Goal: Navigation & Orientation: Find specific page/section

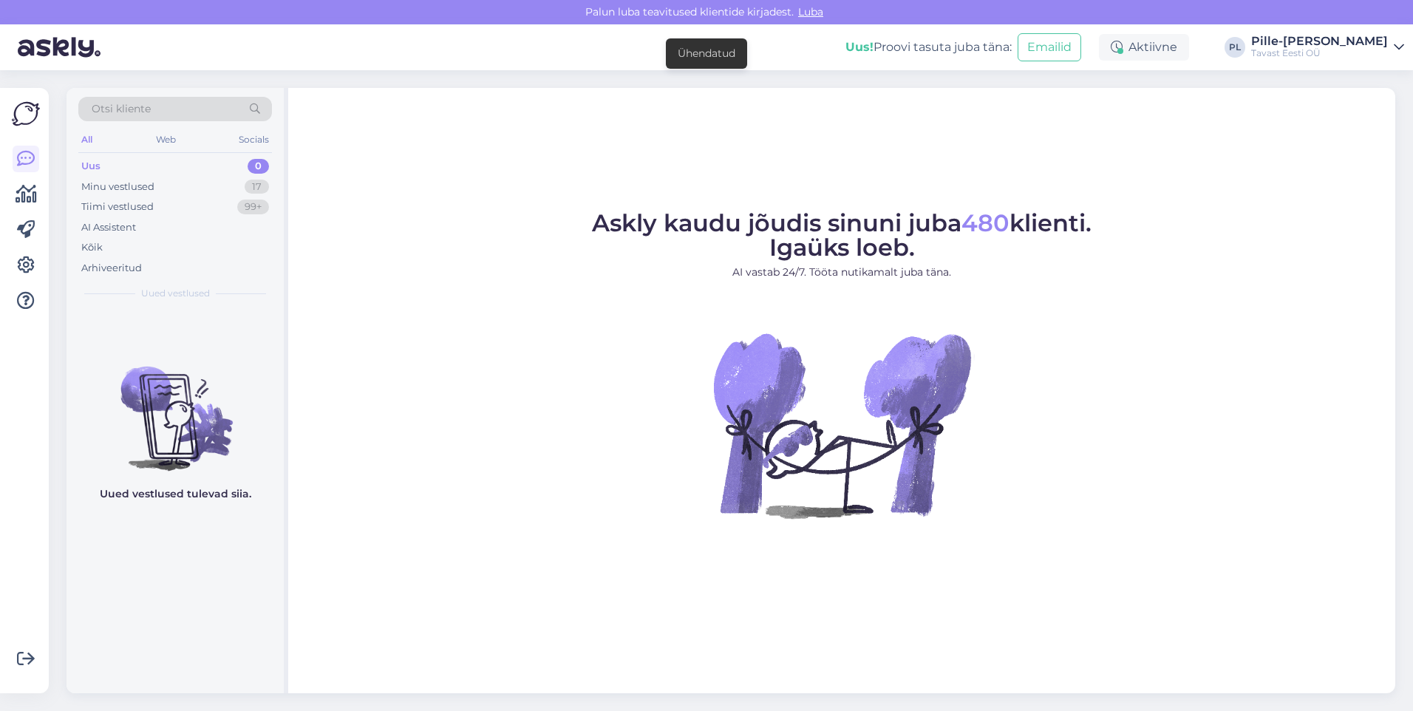
click at [167, 154] on div "Otsi kliente All Web Socials Uus 0 Minu vestlused 17 Tiimi vestlused 99+ AI Ass…" at bounding box center [175, 198] width 217 height 221
click at [164, 161] on div "Uus 0" at bounding box center [175, 166] width 194 height 21
click at [264, 159] on div "Uus 0" at bounding box center [175, 166] width 194 height 21
click at [225, 163] on div "Uus 0" at bounding box center [175, 166] width 194 height 21
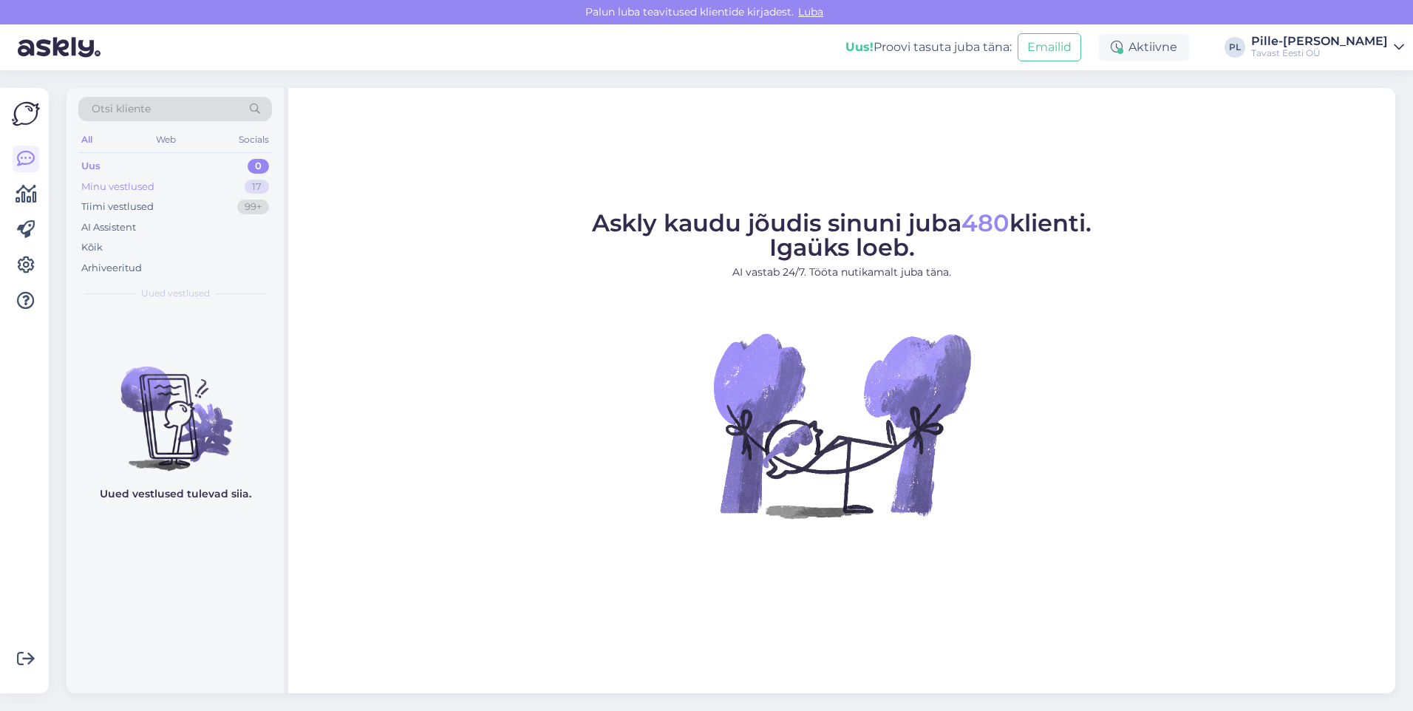
click at [194, 185] on div "Minu vestlused 17" at bounding box center [175, 187] width 194 height 21
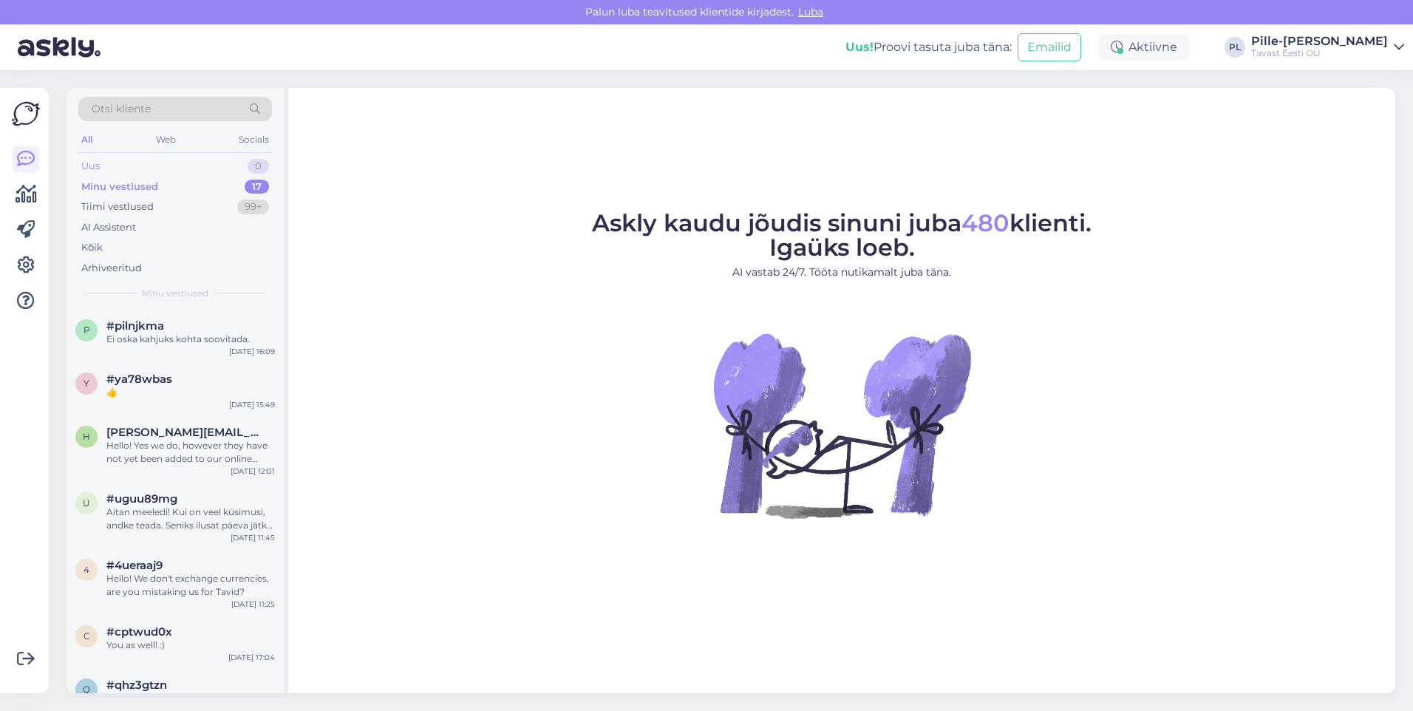
click at [197, 157] on div "Otsi kliente All Web Socials Uus 0 Minu vestlused 17 Tiimi vestlused 99+ AI Ass…" at bounding box center [175, 198] width 217 height 221
click at [197, 163] on div "Uus 0" at bounding box center [175, 166] width 194 height 21
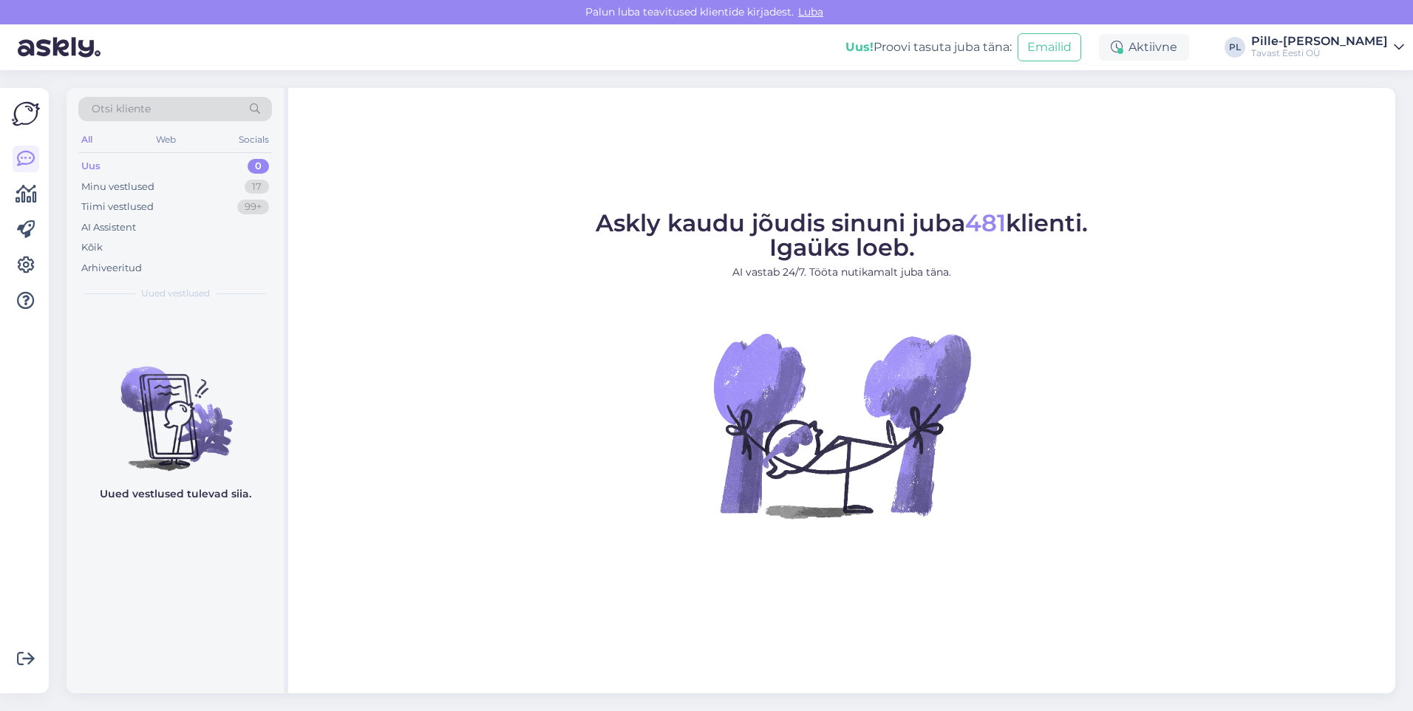
click at [201, 171] on div "Uus 0" at bounding box center [175, 166] width 194 height 21
click at [44, 200] on div "Võimalused Veendu, et Askly loob sulle väärtust. Sulge Ühenda FB ja IG sõnumid …" at bounding box center [24, 390] width 49 height 605
click at [29, 195] on icon at bounding box center [26, 195] width 21 height 18
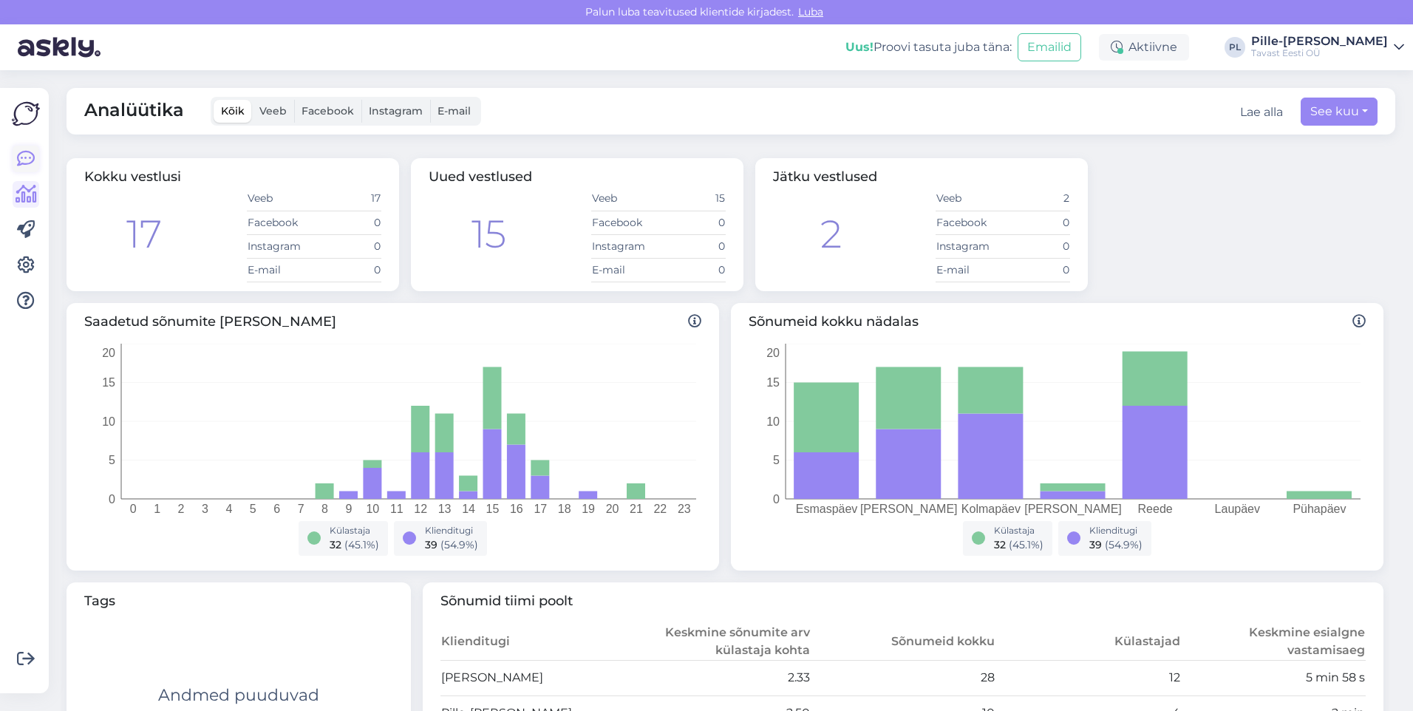
click at [22, 168] on icon at bounding box center [26, 159] width 18 height 18
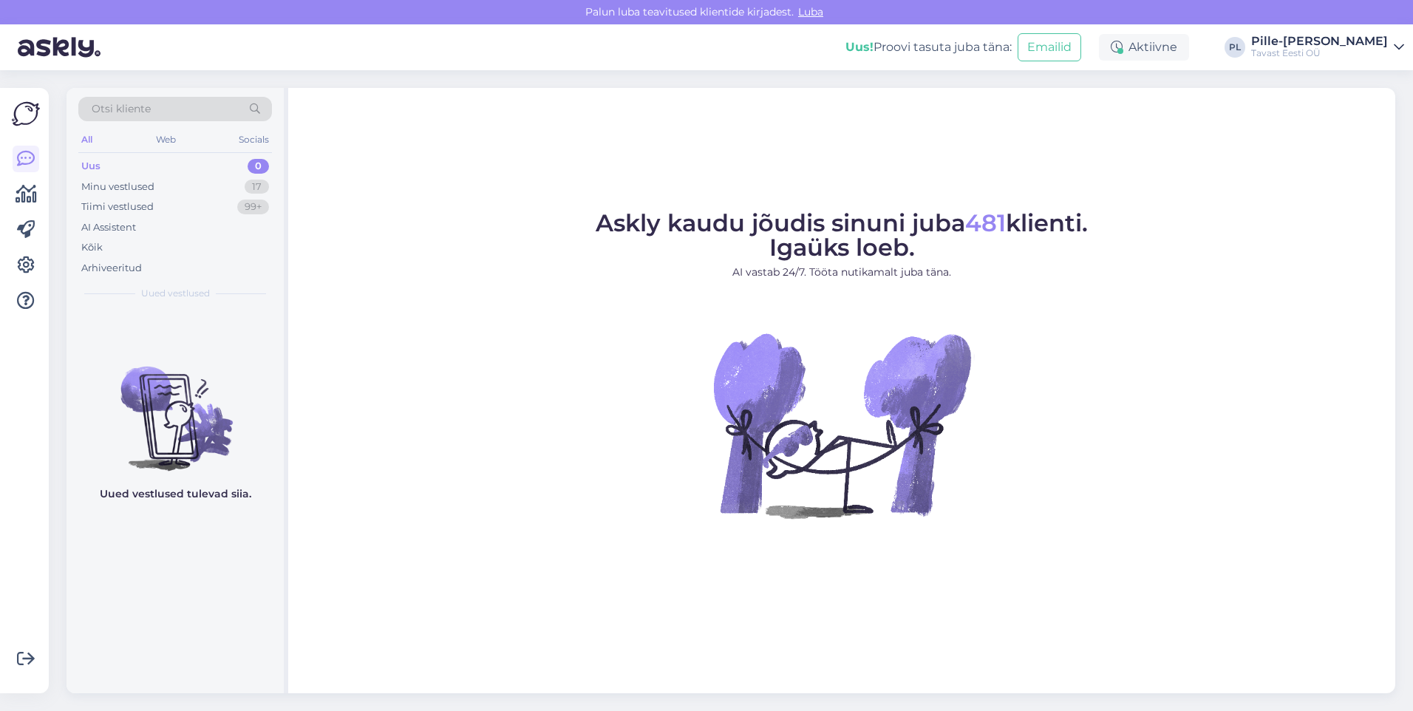
click at [869, 461] on img at bounding box center [842, 425] width 266 height 266
click at [180, 177] on div "Minu vestlused 17" at bounding box center [175, 187] width 194 height 21
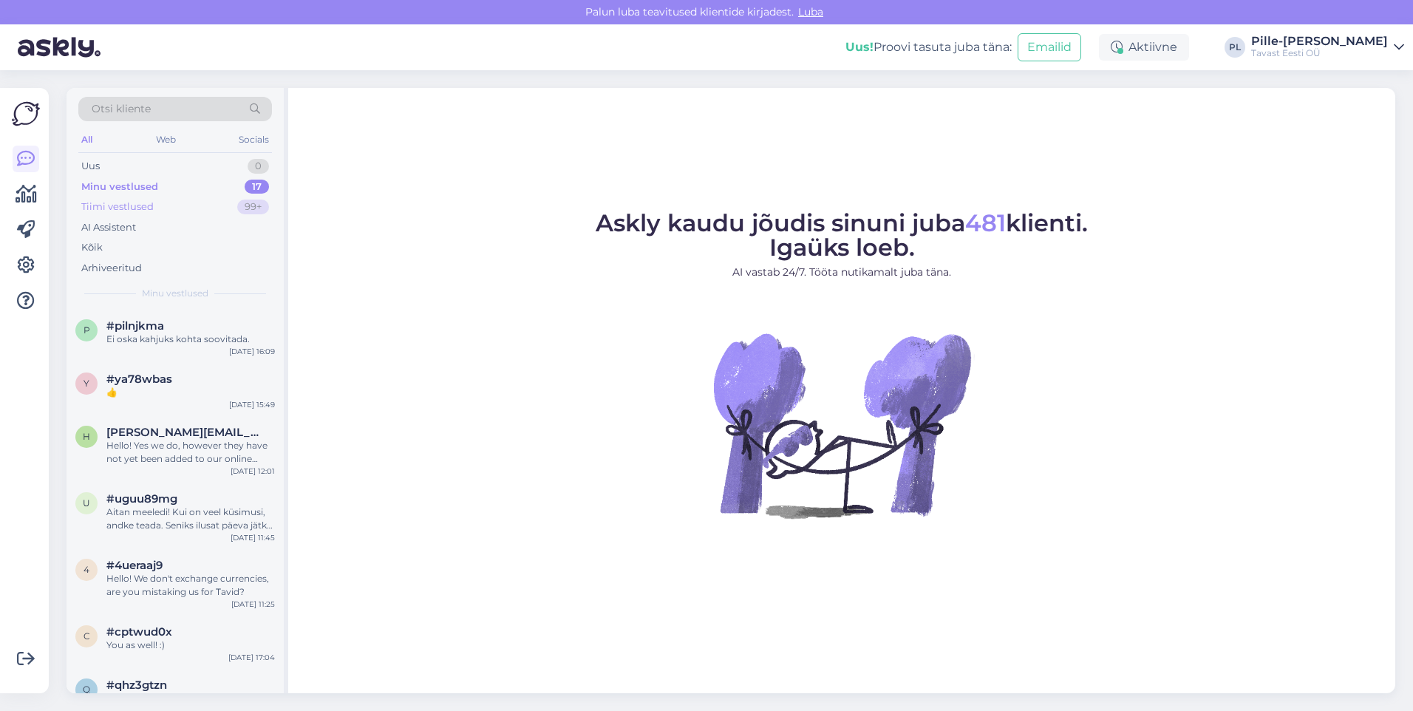
click at [188, 203] on div "Tiimi vestlused 99+" at bounding box center [175, 207] width 194 height 21
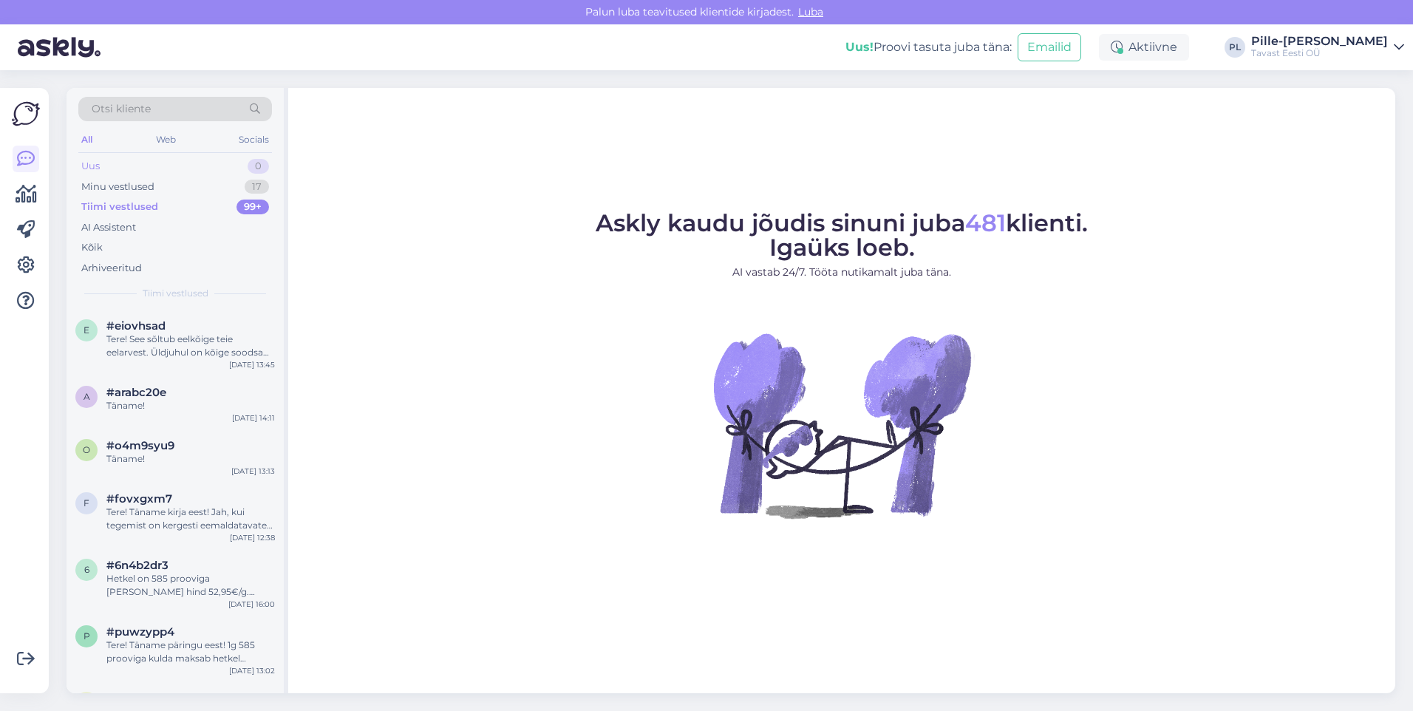
click at [137, 166] on div "Uus 0" at bounding box center [175, 166] width 194 height 21
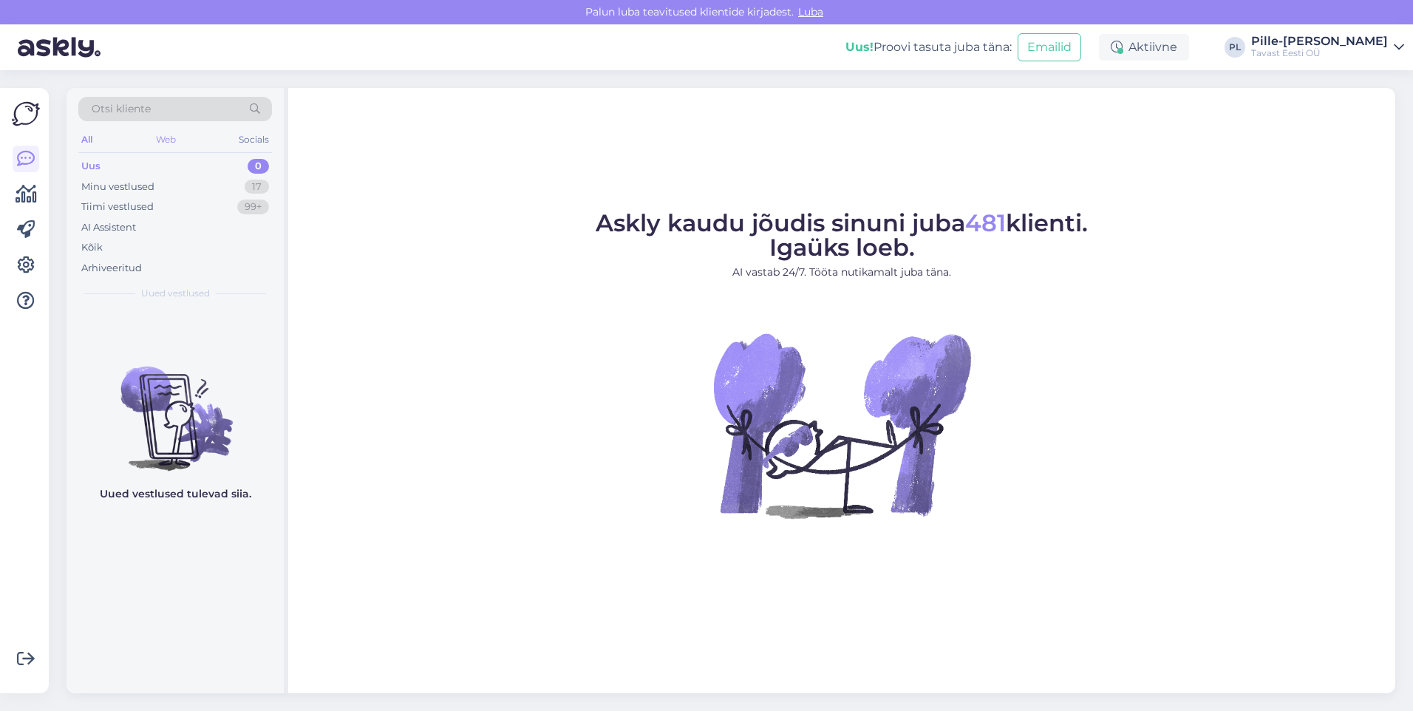
click at [154, 140] on div "Web" at bounding box center [166, 139] width 26 height 19
click at [84, 140] on div "All" at bounding box center [86, 139] width 17 height 19
click at [140, 177] on div "Minu vestlused 17" at bounding box center [175, 187] width 194 height 21
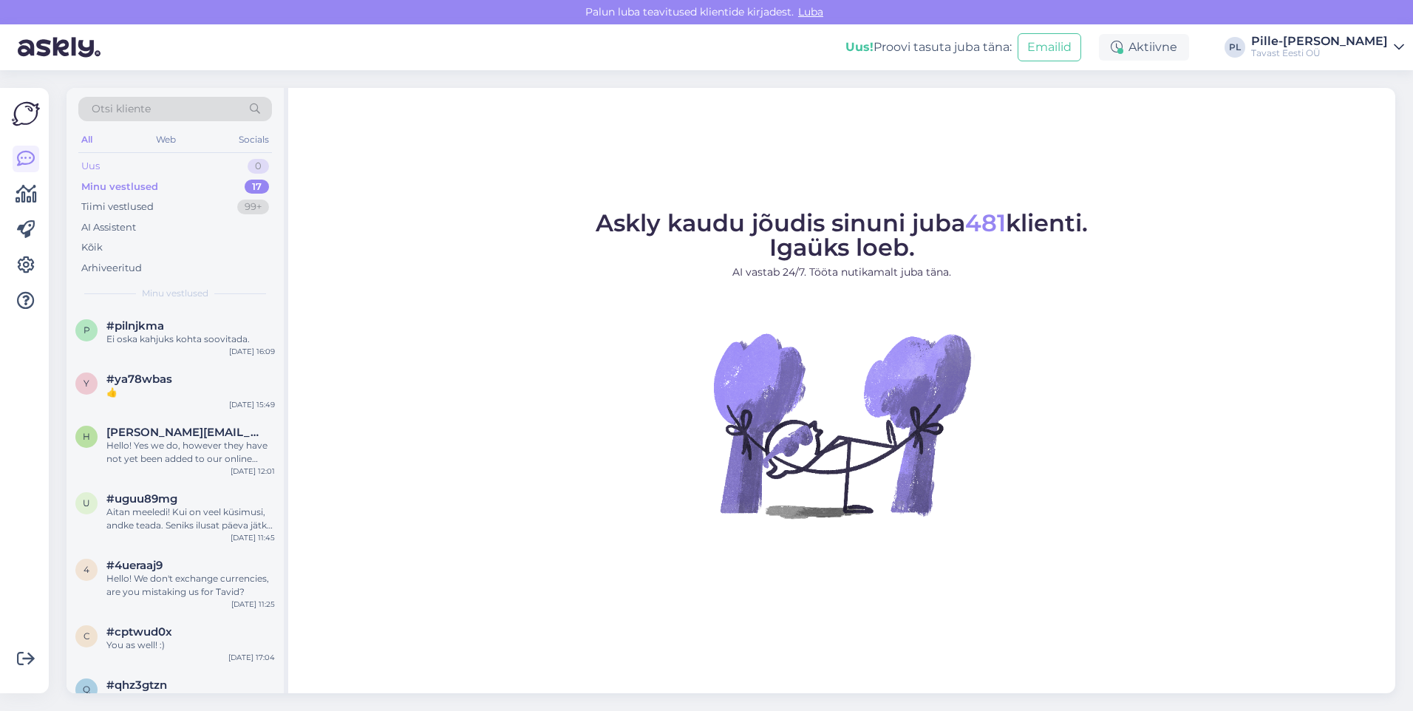
click at [140, 167] on div "Uus 0" at bounding box center [175, 166] width 194 height 21
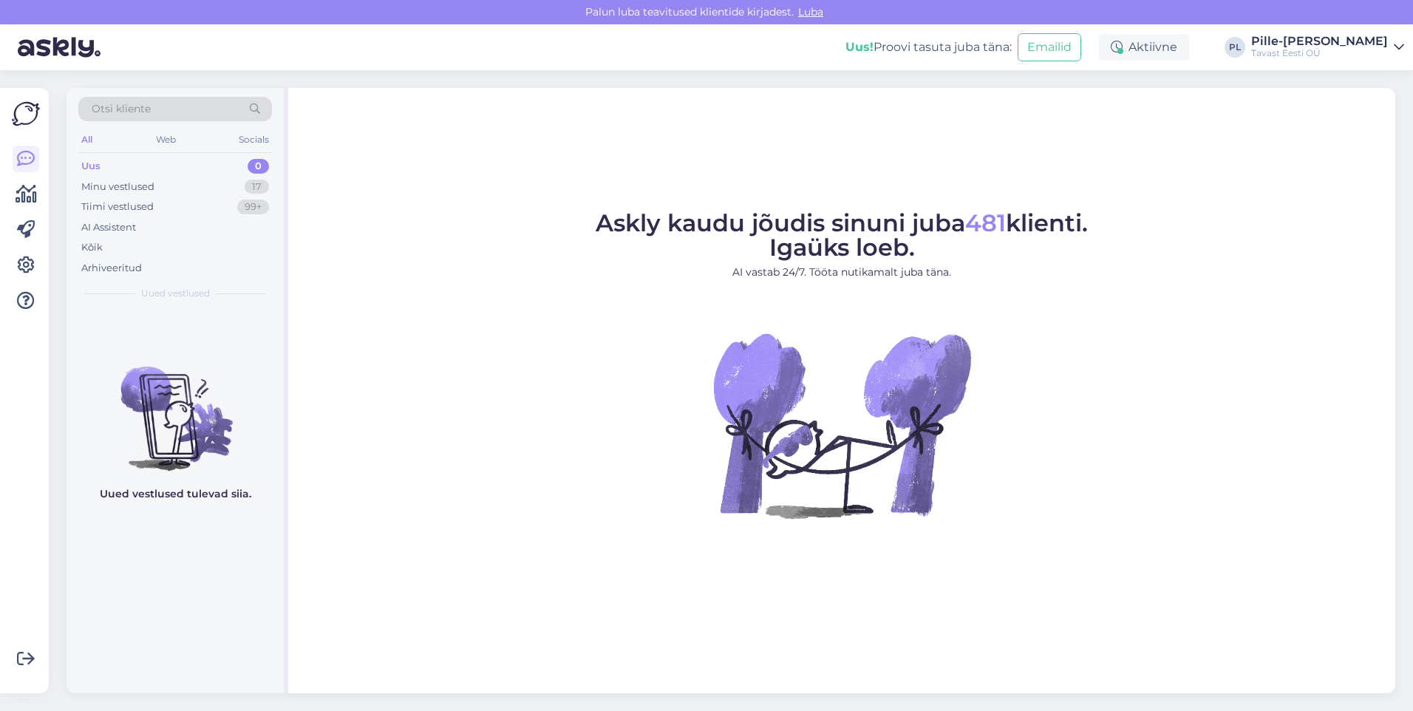
click at [140, 167] on div "Uus 0" at bounding box center [175, 166] width 194 height 21
click at [33, 124] on img at bounding box center [26, 114] width 28 height 28
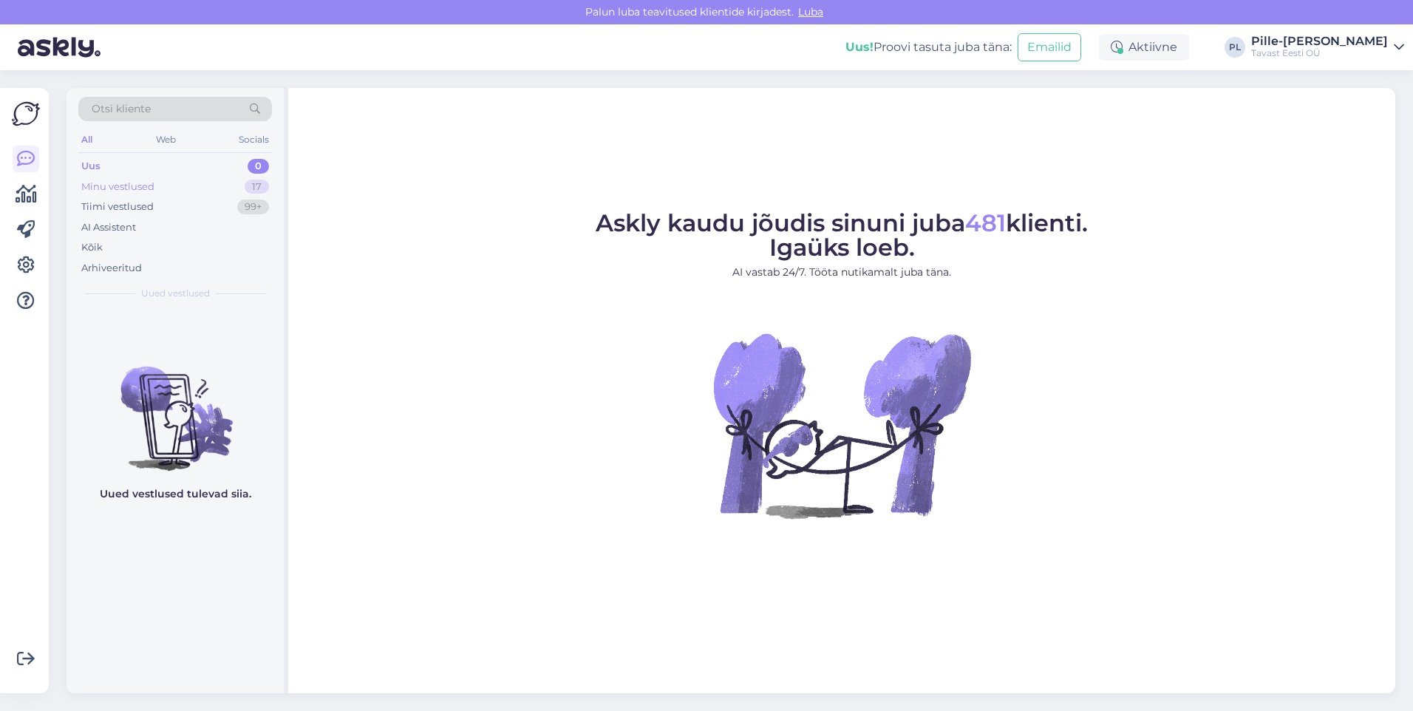
click at [177, 191] on div "Minu vestlused 17" at bounding box center [175, 187] width 194 height 21
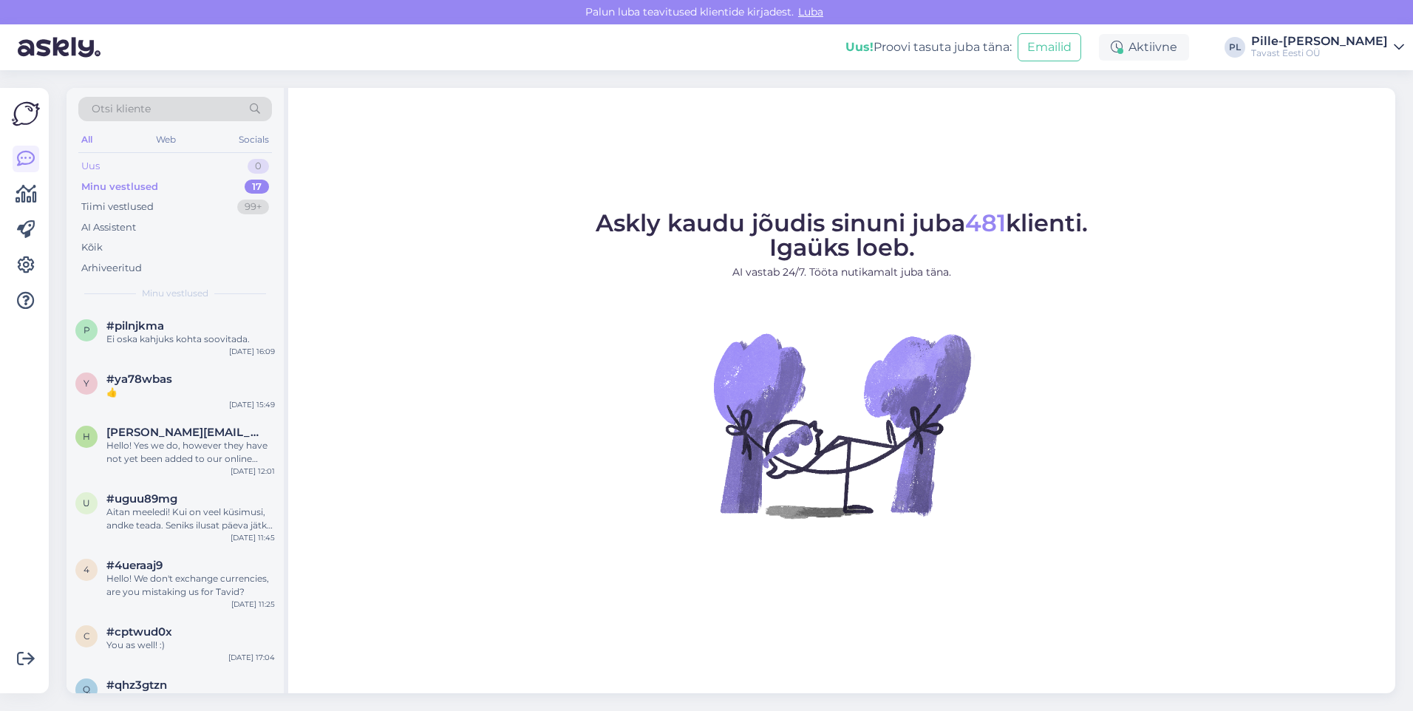
click at [183, 162] on div "Uus 0" at bounding box center [175, 166] width 194 height 21
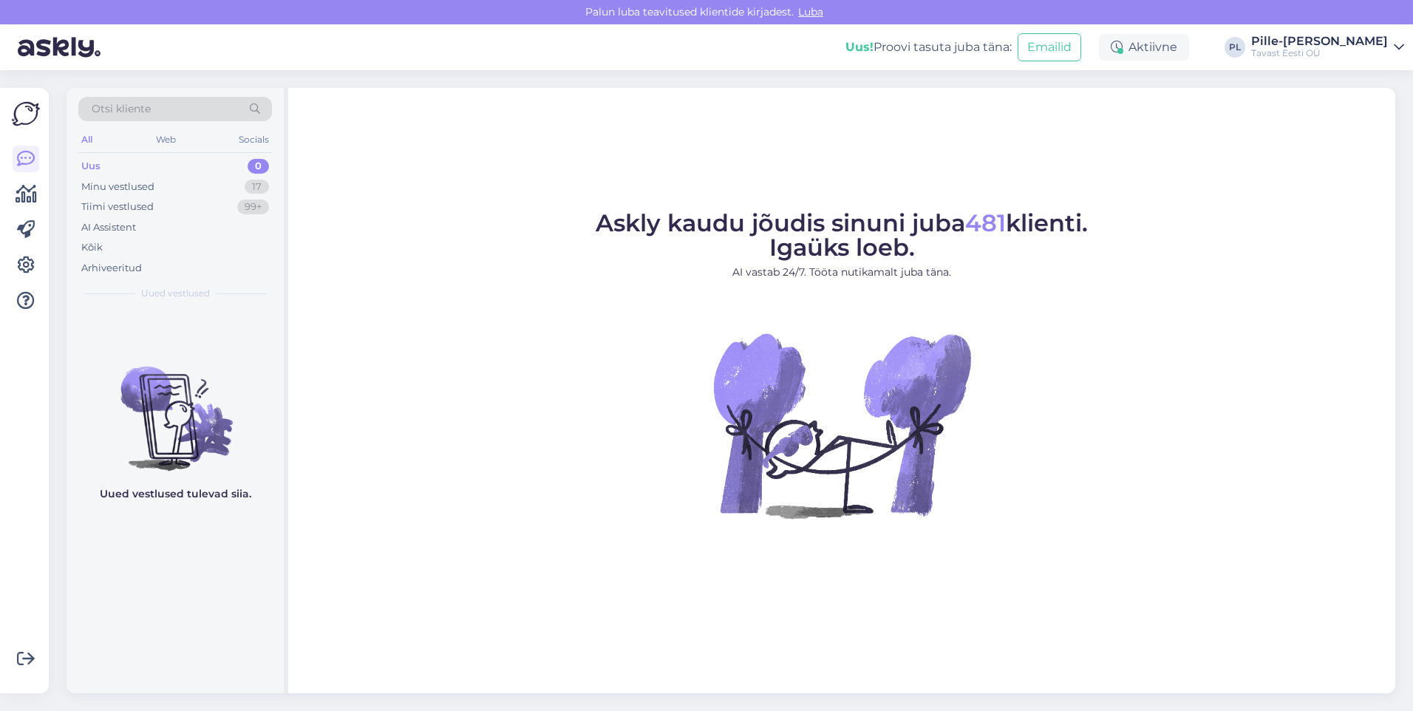
click at [183, 172] on div "Uus 0" at bounding box center [175, 166] width 194 height 21
click at [185, 180] on div "Minu vestlused 17" at bounding box center [175, 187] width 194 height 21
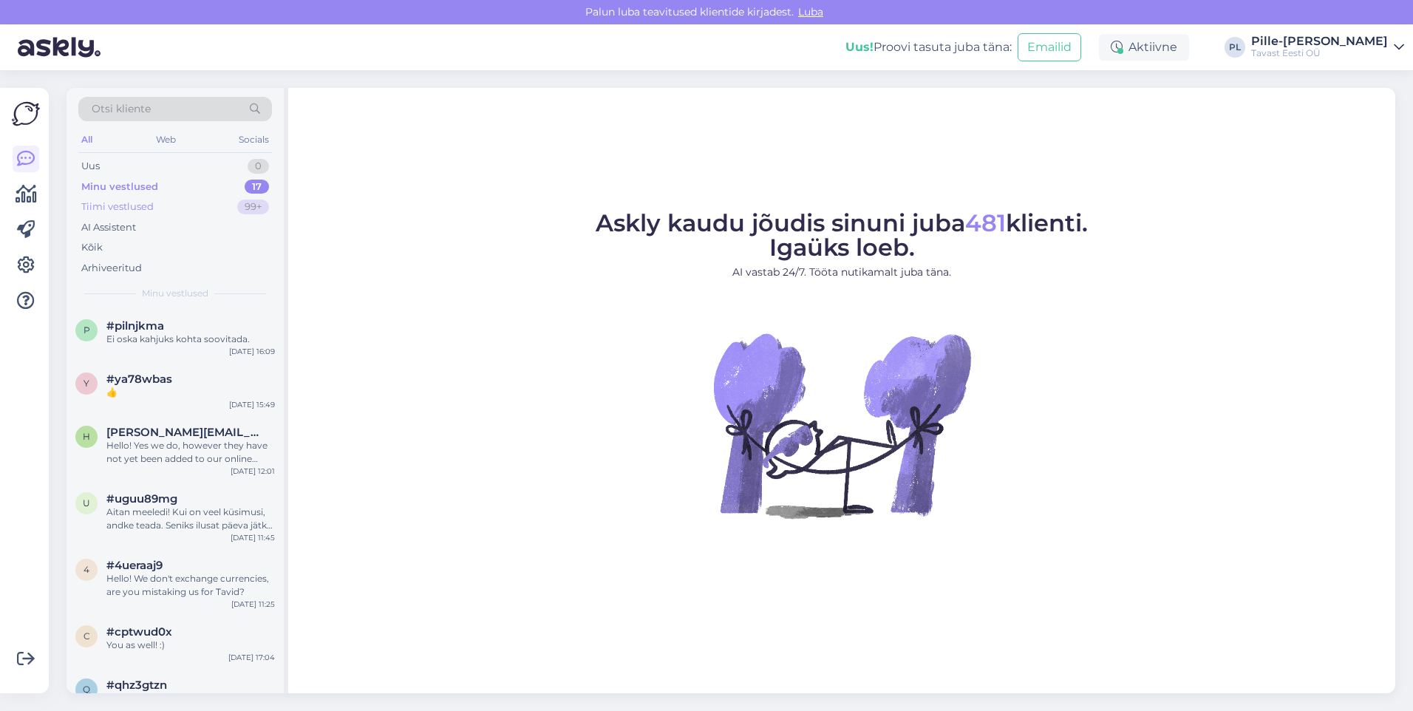
click at [190, 205] on div "Tiimi vestlused 99+" at bounding box center [175, 207] width 194 height 21
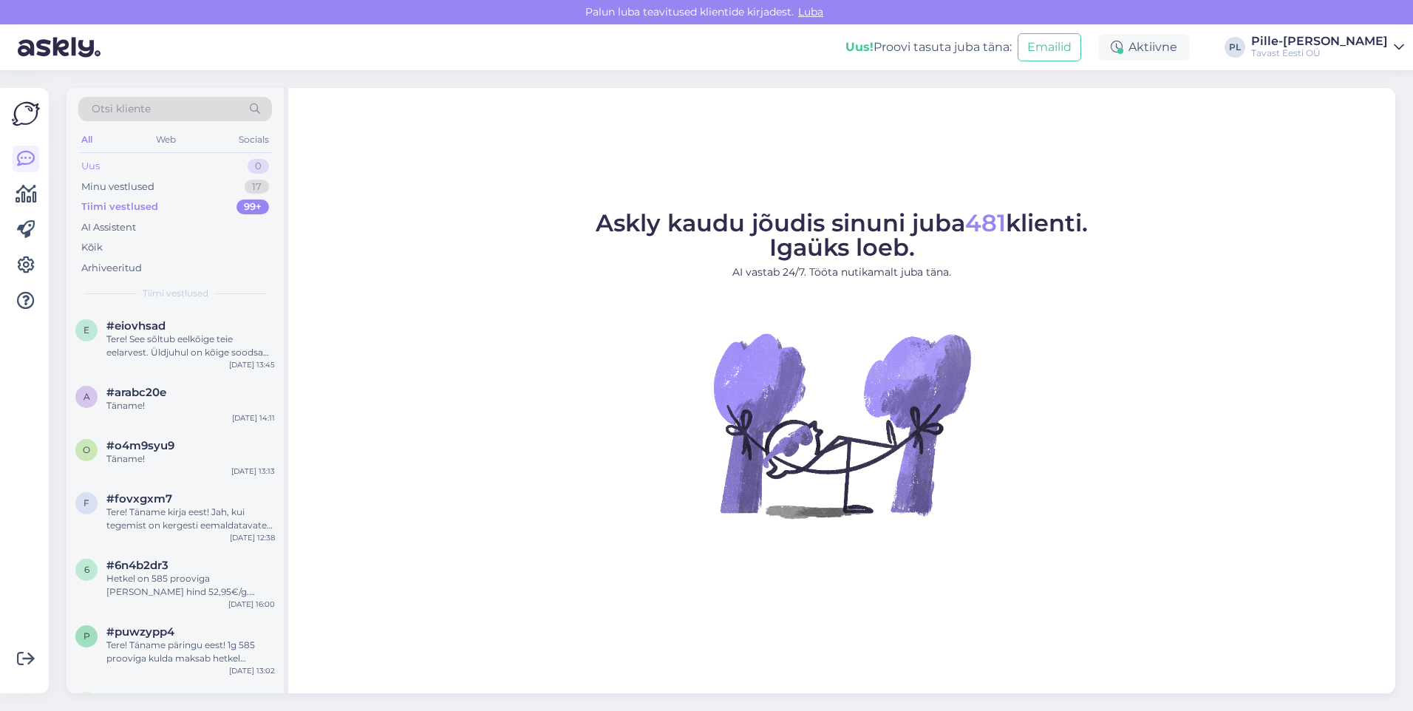
click at [182, 169] on div "Uus 0" at bounding box center [175, 166] width 194 height 21
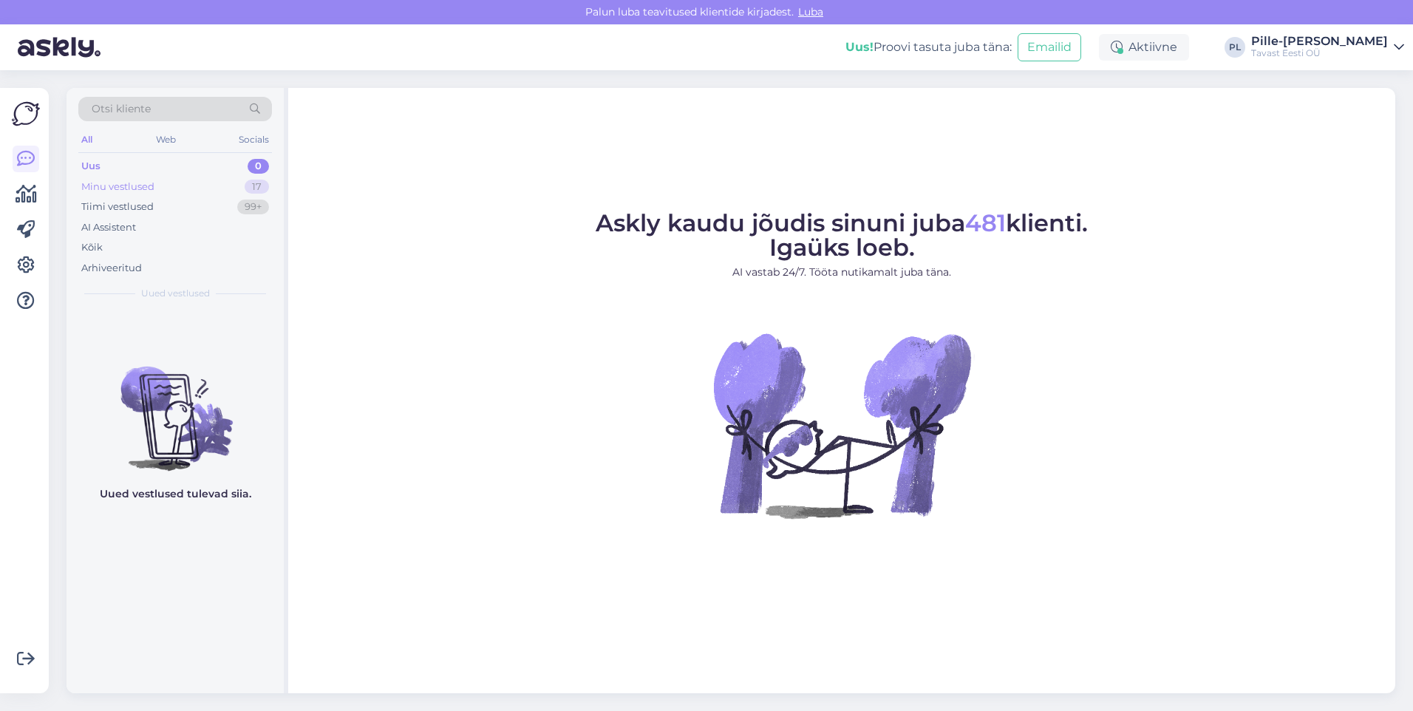
click at [186, 183] on div "Minu vestlused 17" at bounding box center [175, 187] width 194 height 21
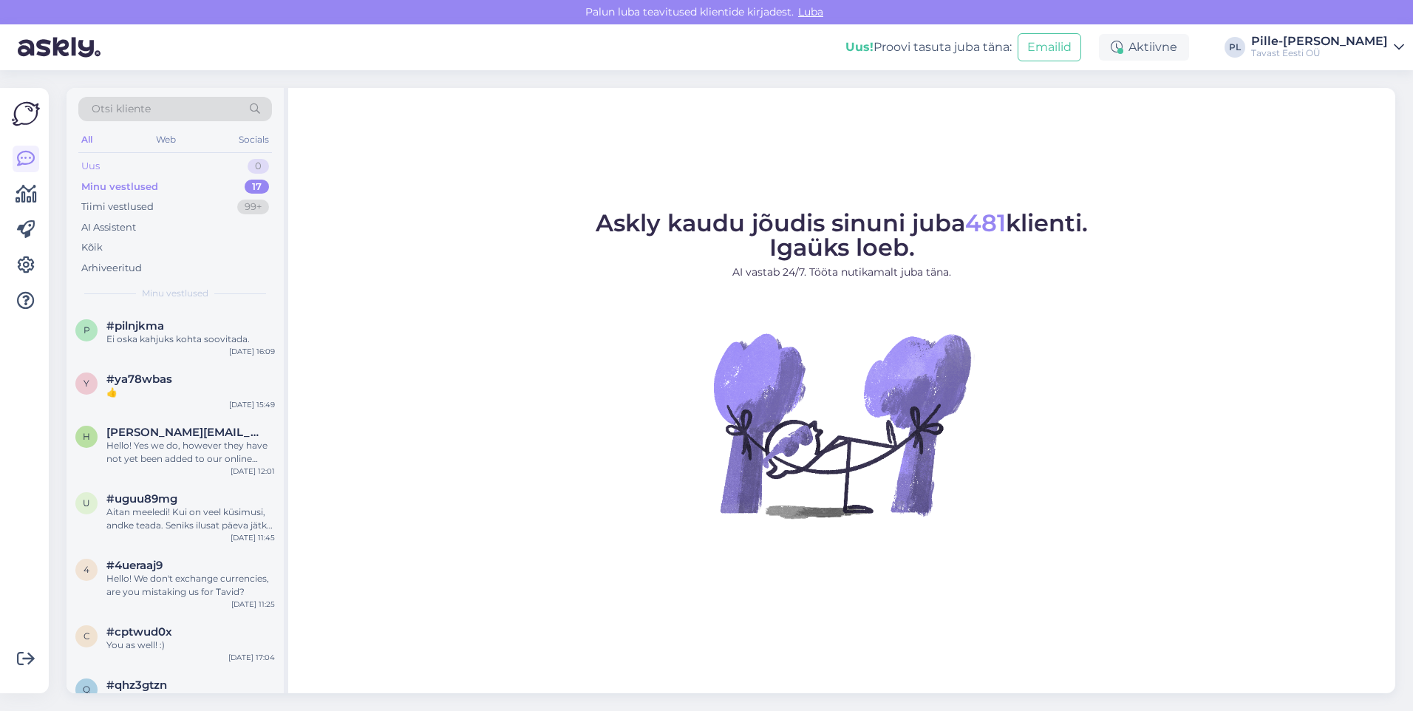
click at [186, 168] on div "Uus 0" at bounding box center [175, 166] width 194 height 21
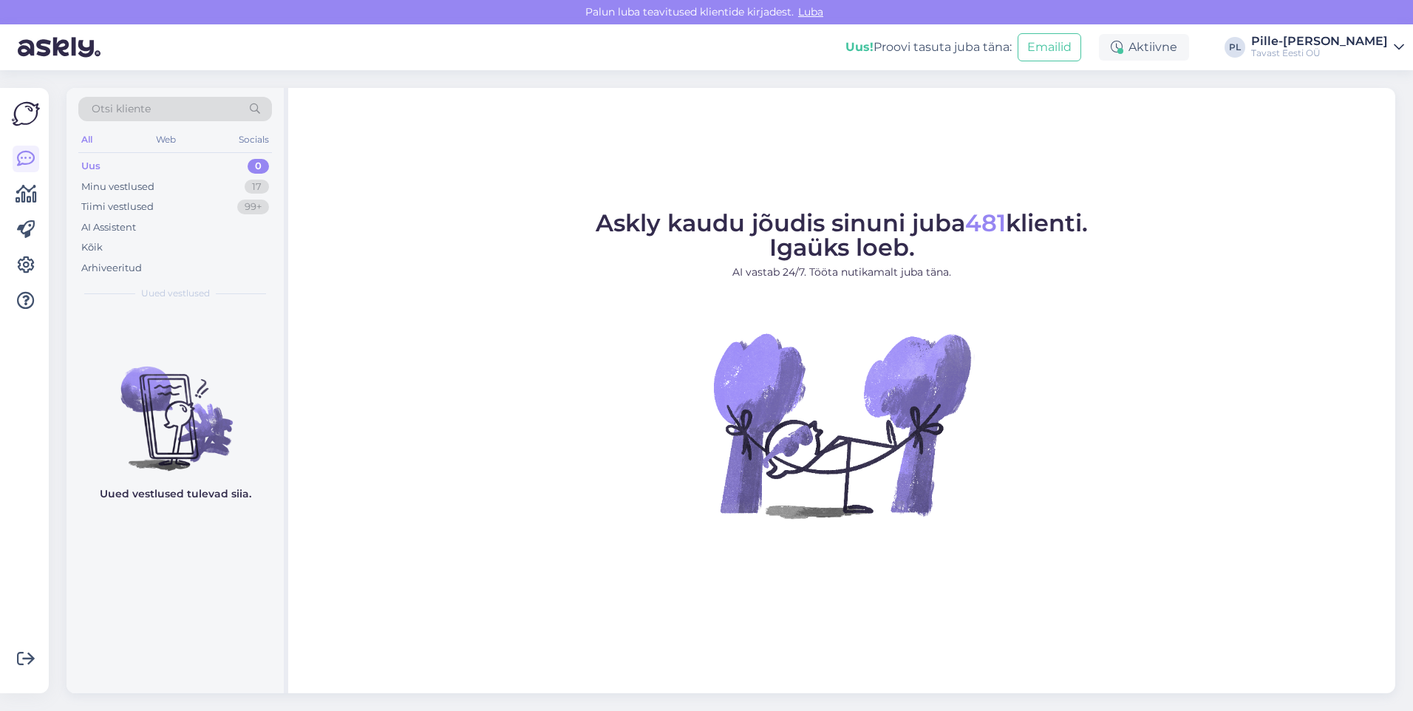
click at [186, 168] on div "Uus 0" at bounding box center [175, 166] width 194 height 21
click at [156, 188] on div "Minu vestlused 17" at bounding box center [175, 187] width 194 height 21
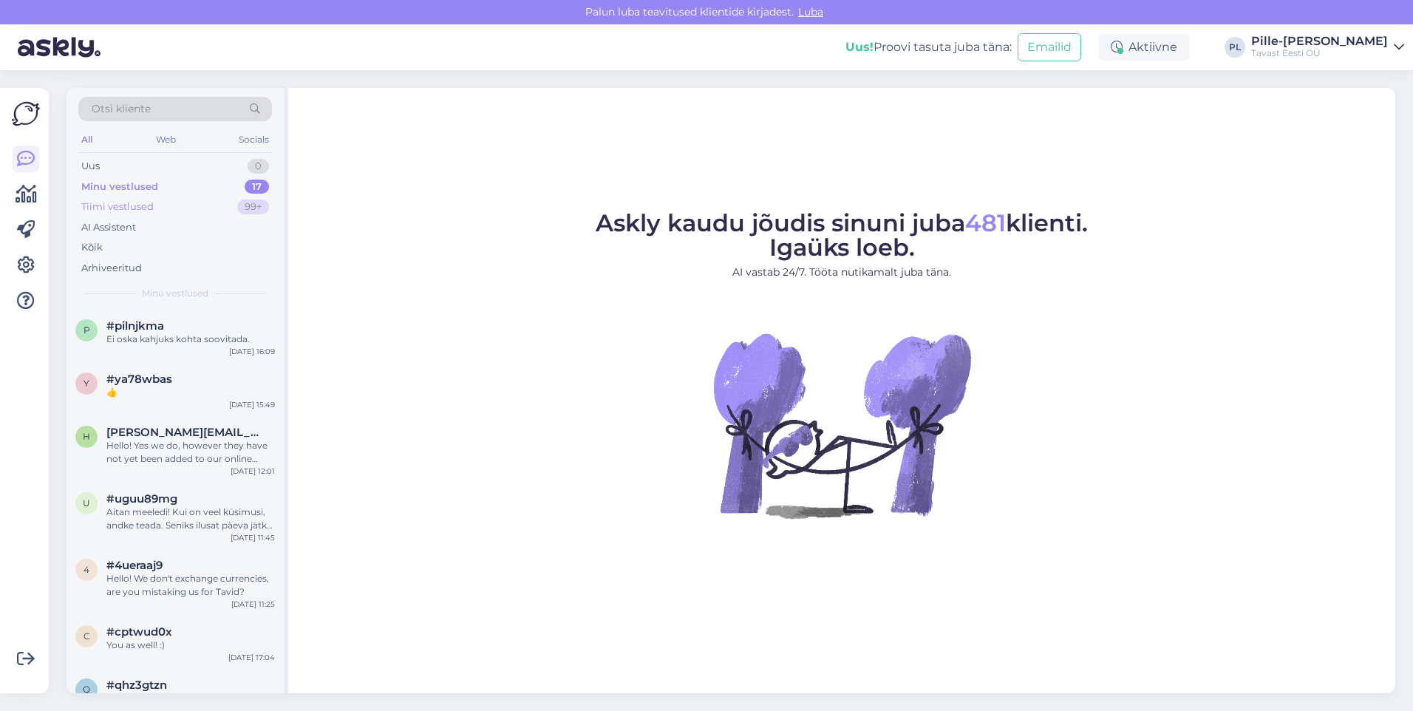
click at [153, 214] on div "Tiimi vestlused 99+" at bounding box center [175, 207] width 194 height 21
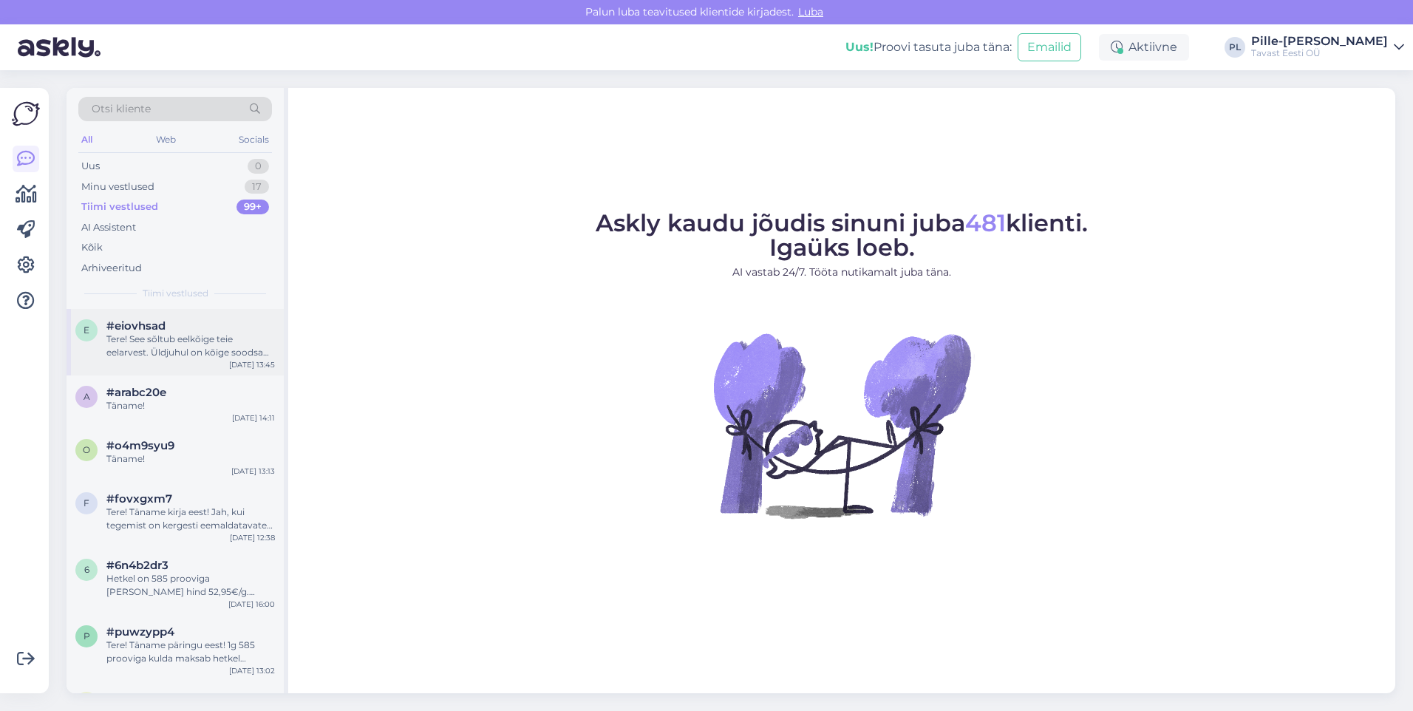
click at [182, 371] on div "e #eiovhsad Tere! See sõltub eelkõige teie eelarvest. Üldjuhul on kõige soodsam…" at bounding box center [175, 342] width 217 height 67
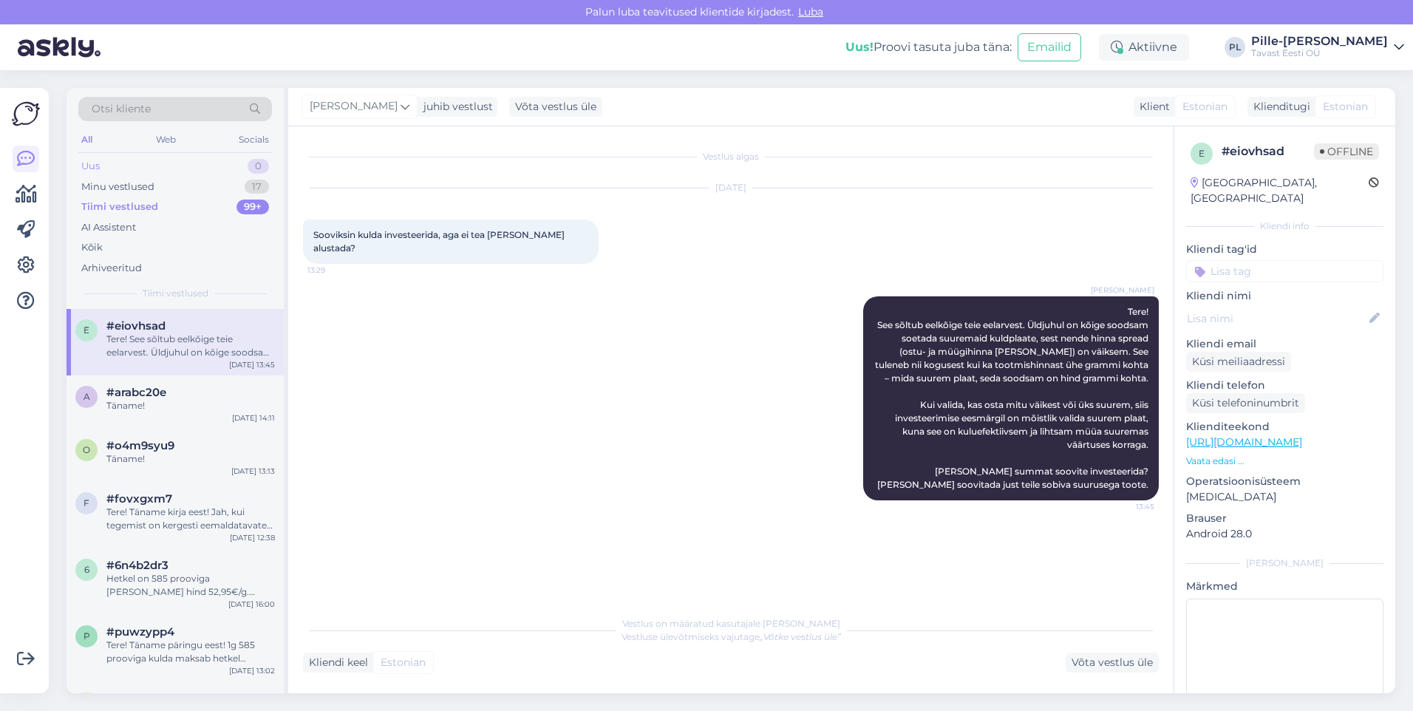
click at [178, 164] on div "Uus 0" at bounding box center [175, 166] width 194 height 21
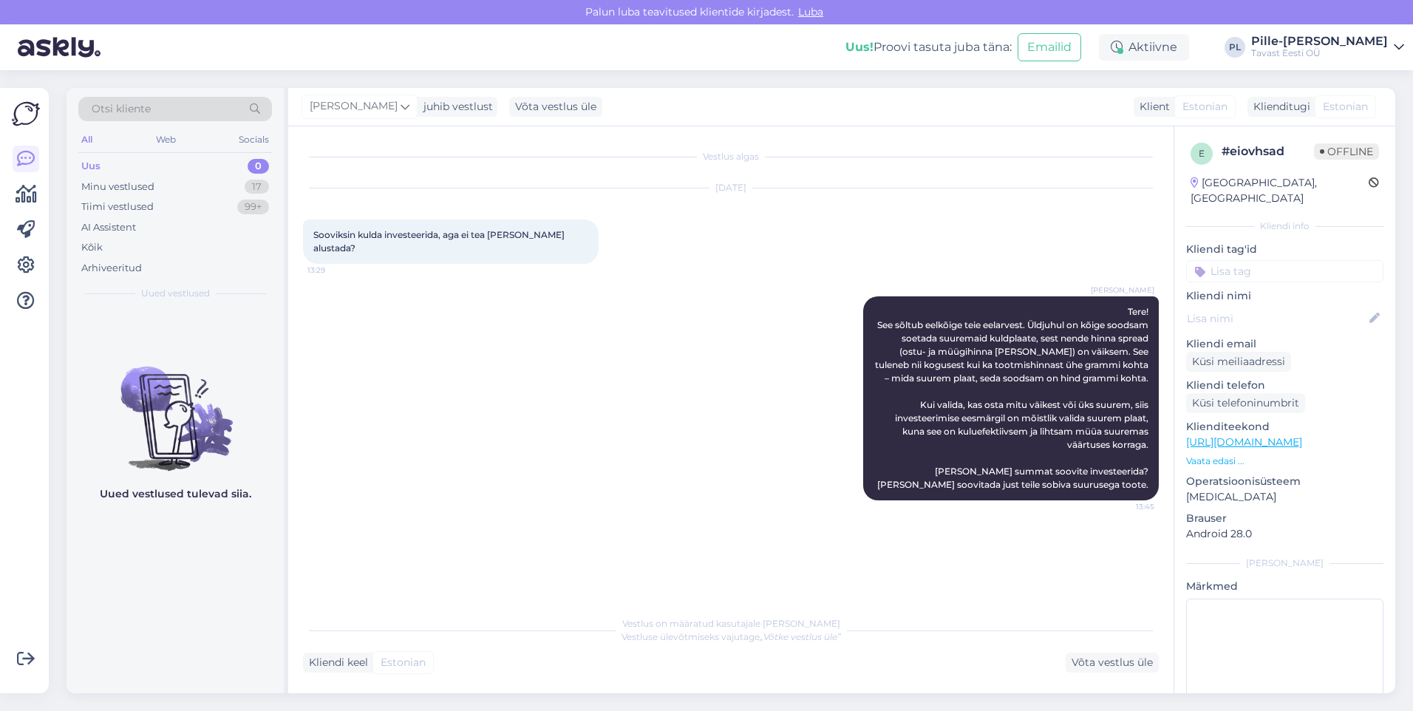
click at [227, 165] on div "Uus 0" at bounding box center [175, 166] width 194 height 21
click at [236, 185] on div "Minu vestlused 17" at bounding box center [175, 187] width 194 height 21
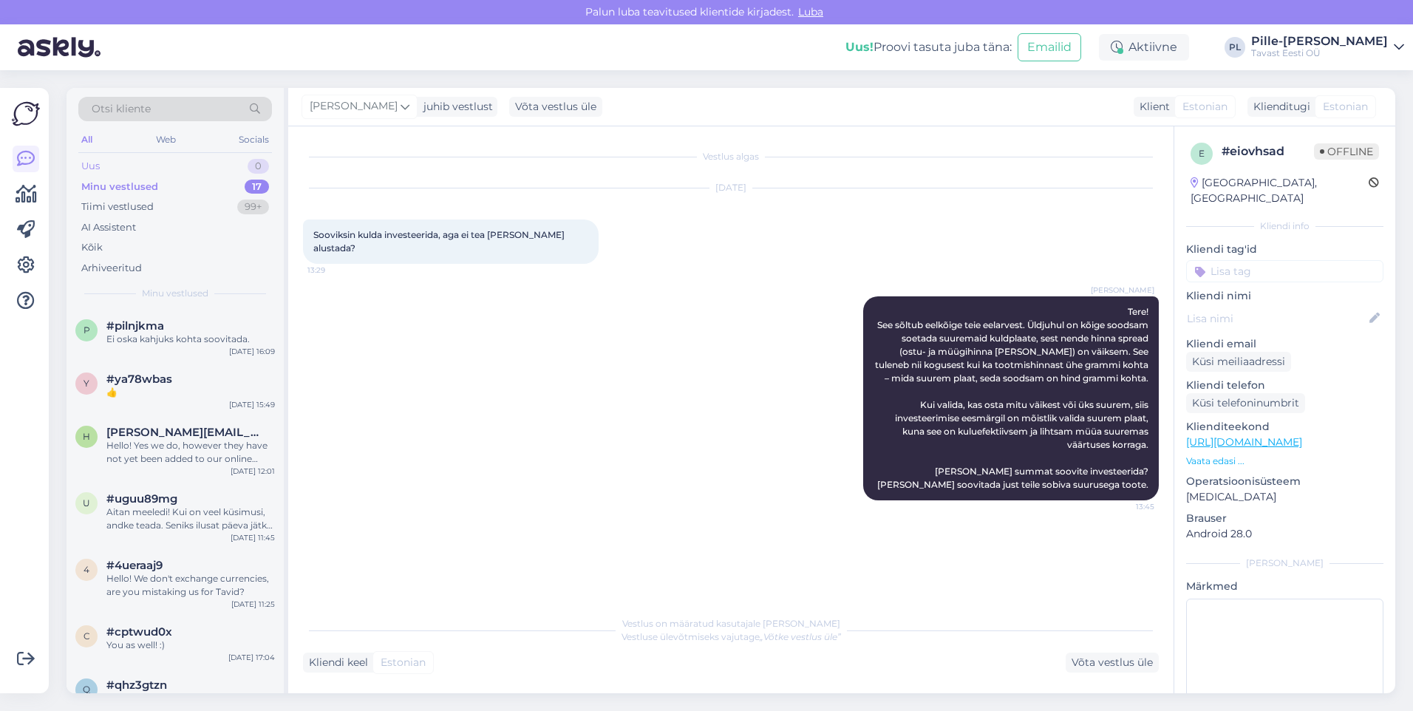
click at [231, 167] on div "Uus 0" at bounding box center [175, 166] width 194 height 21
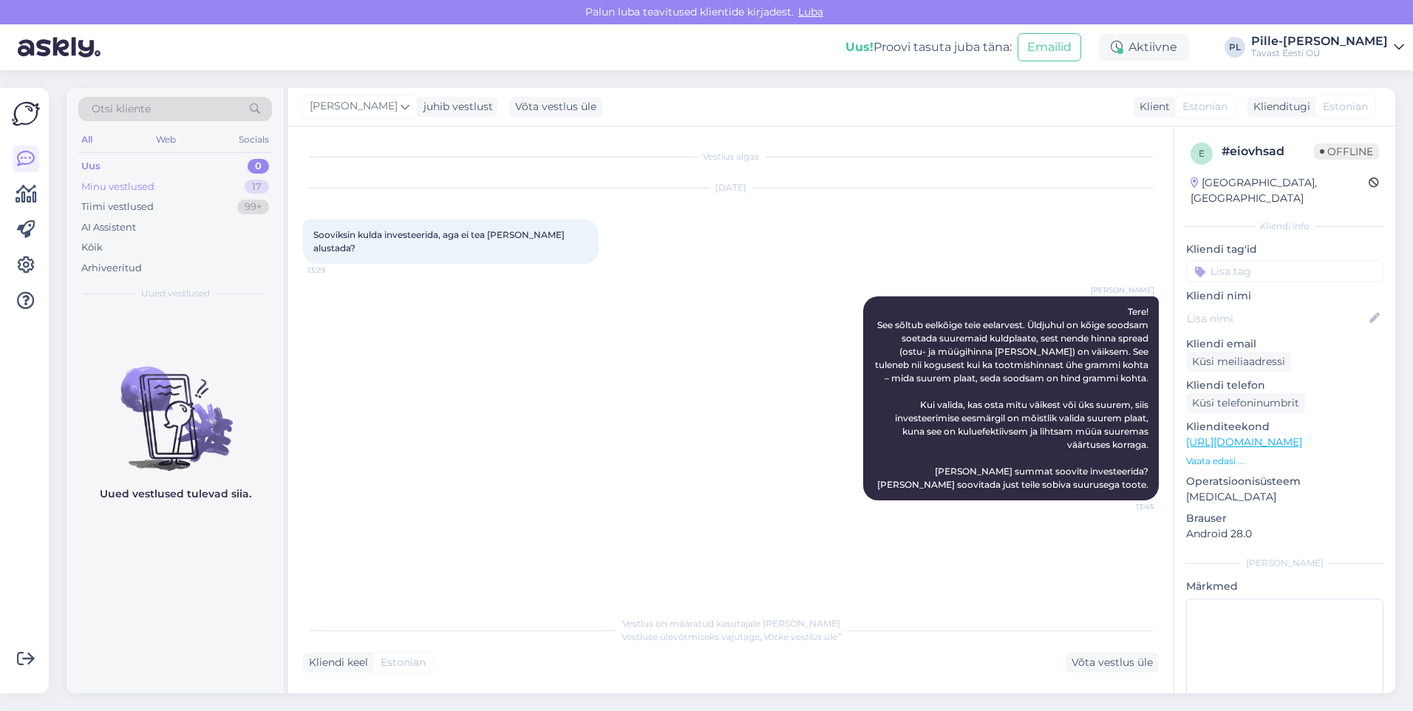
click at [231, 177] on div "Minu vestlused 17" at bounding box center [175, 187] width 194 height 21
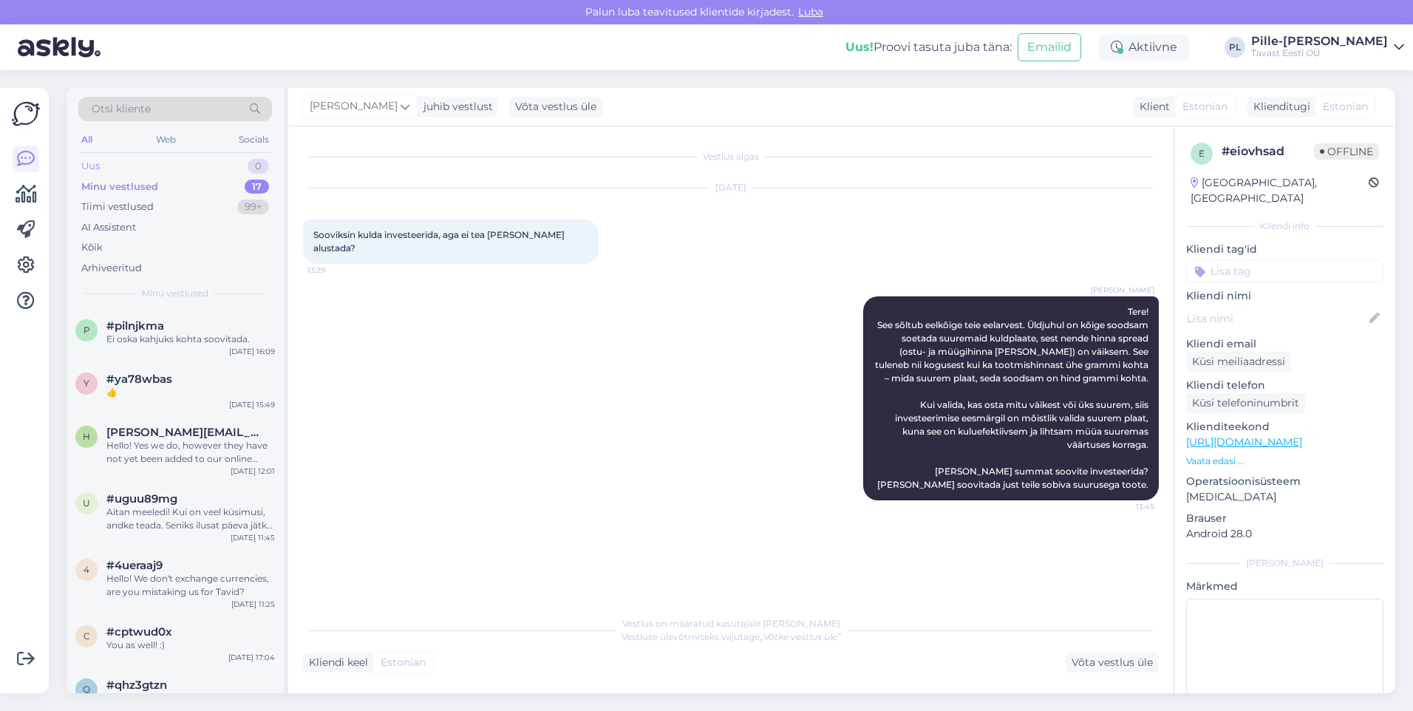
click at [177, 164] on div "Uus 0" at bounding box center [175, 166] width 194 height 21
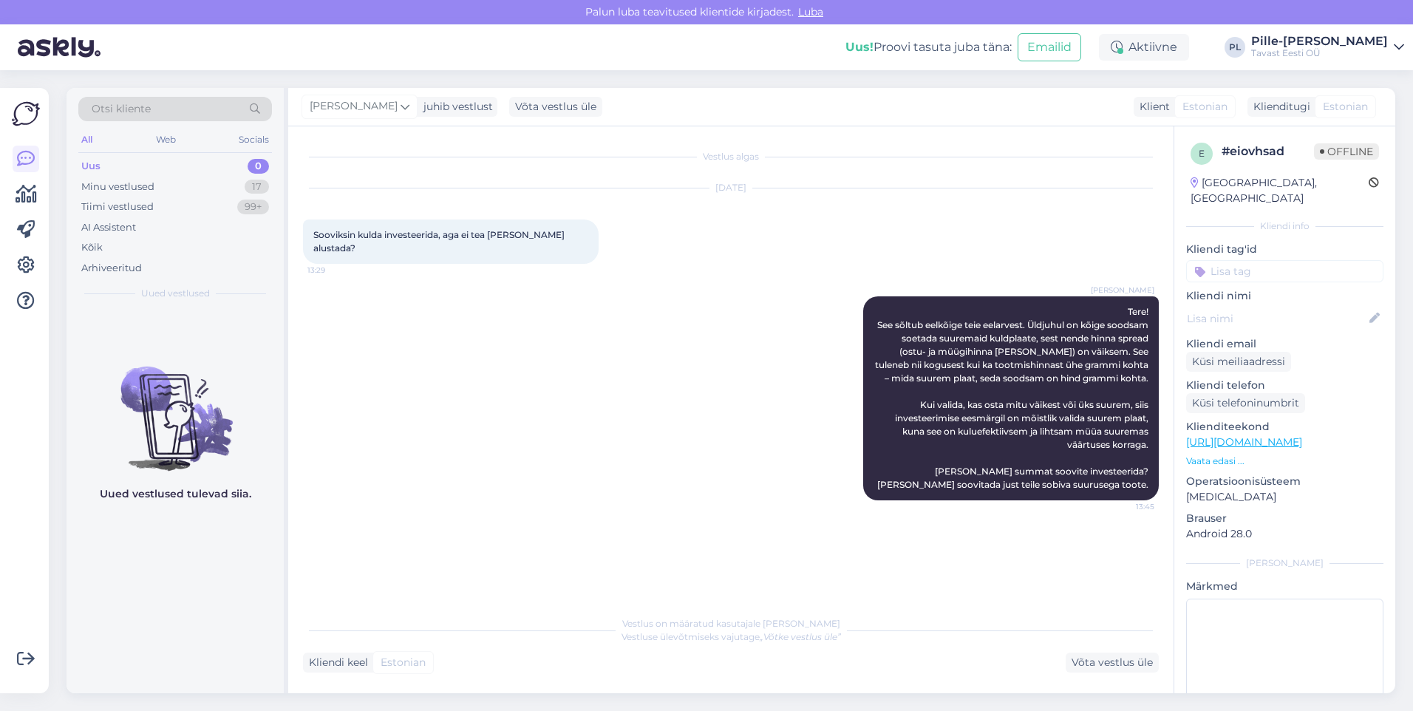
click at [128, 174] on div "Uus 0" at bounding box center [175, 166] width 194 height 21
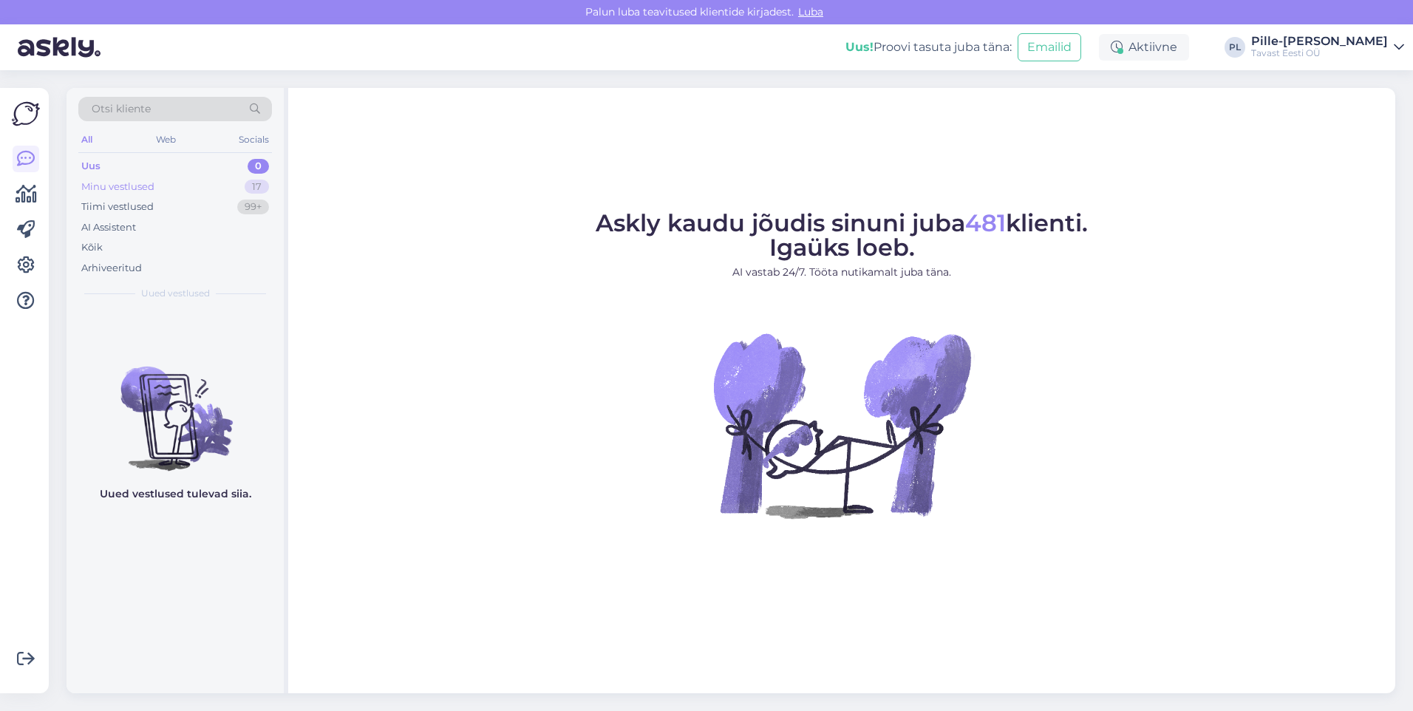
click at [170, 185] on div "Minu vestlused 17" at bounding box center [175, 187] width 194 height 21
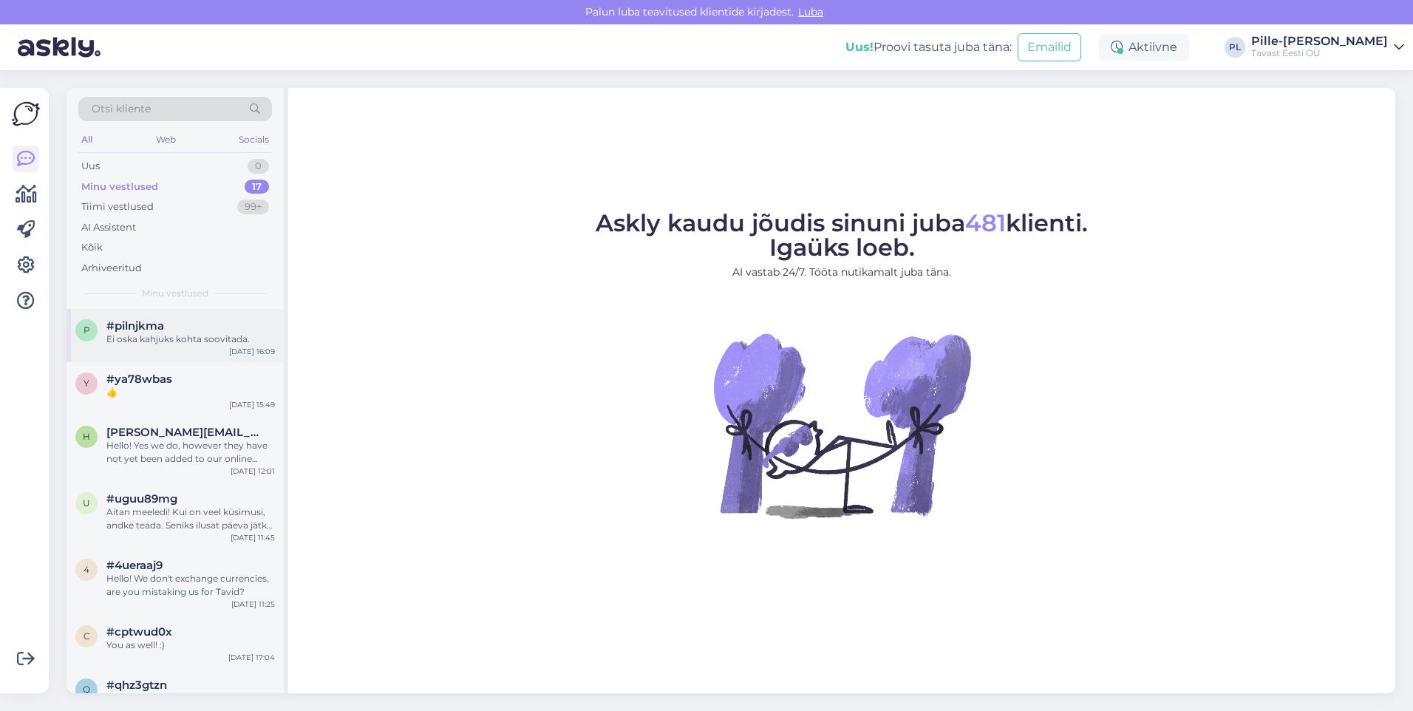
click at [163, 324] on span "#pilnjkma" at bounding box center [135, 325] width 58 height 13
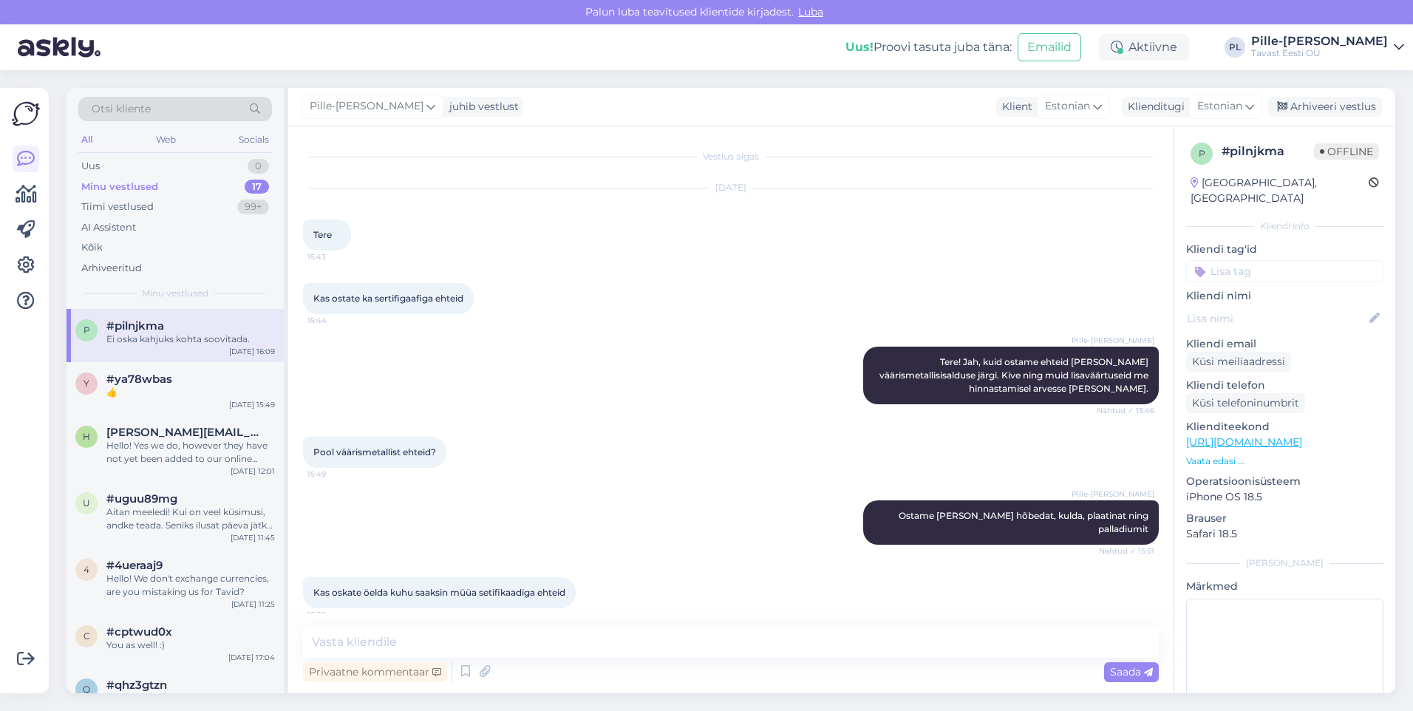
scroll to position [61, 0]
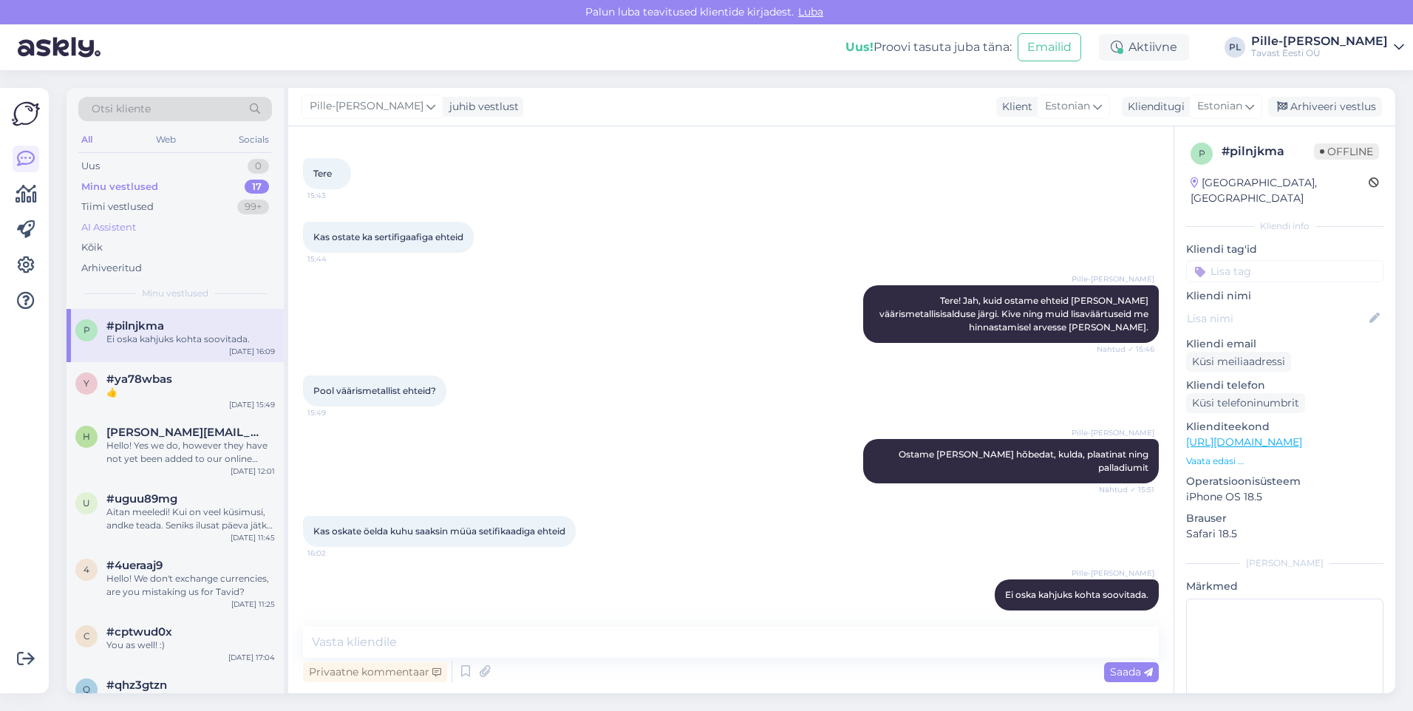
click at [138, 217] on div "AI Assistent" at bounding box center [175, 227] width 194 height 21
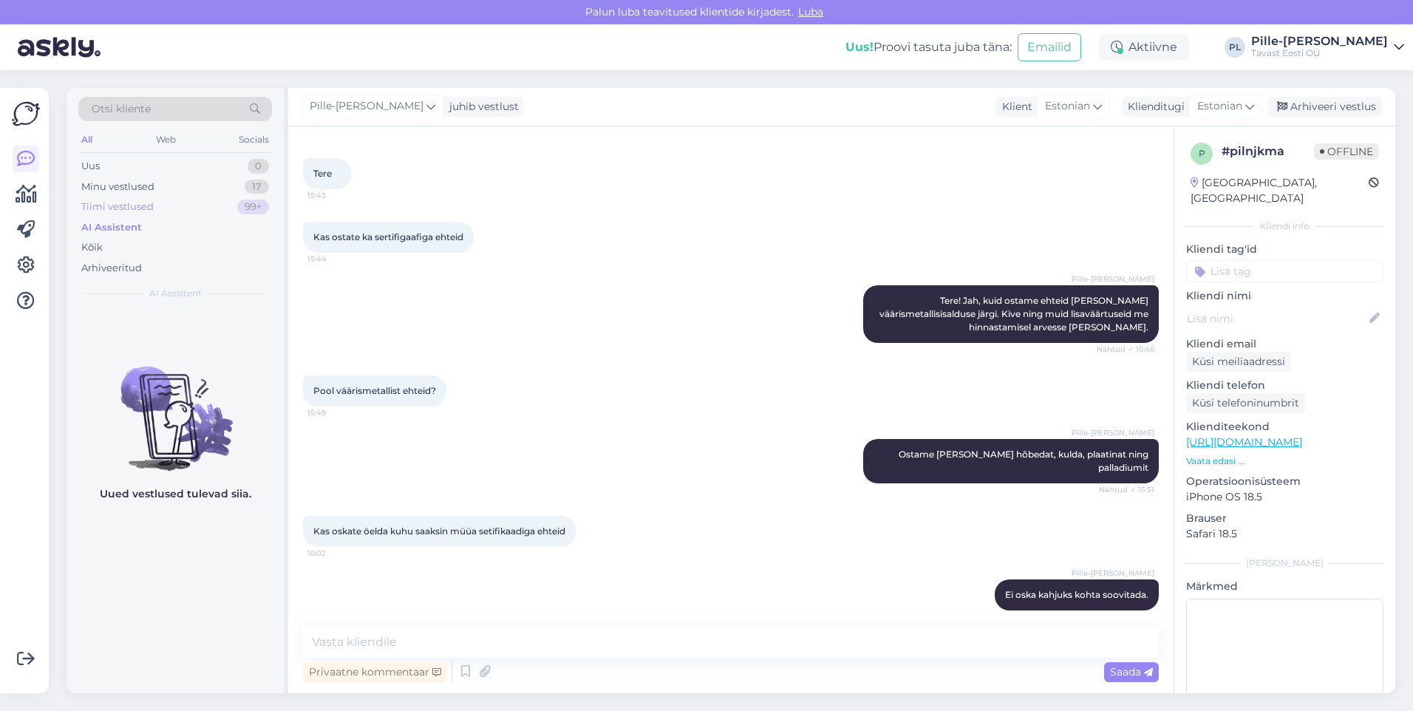
click at [145, 206] on div "Tiimi vestlused" at bounding box center [117, 207] width 72 height 15
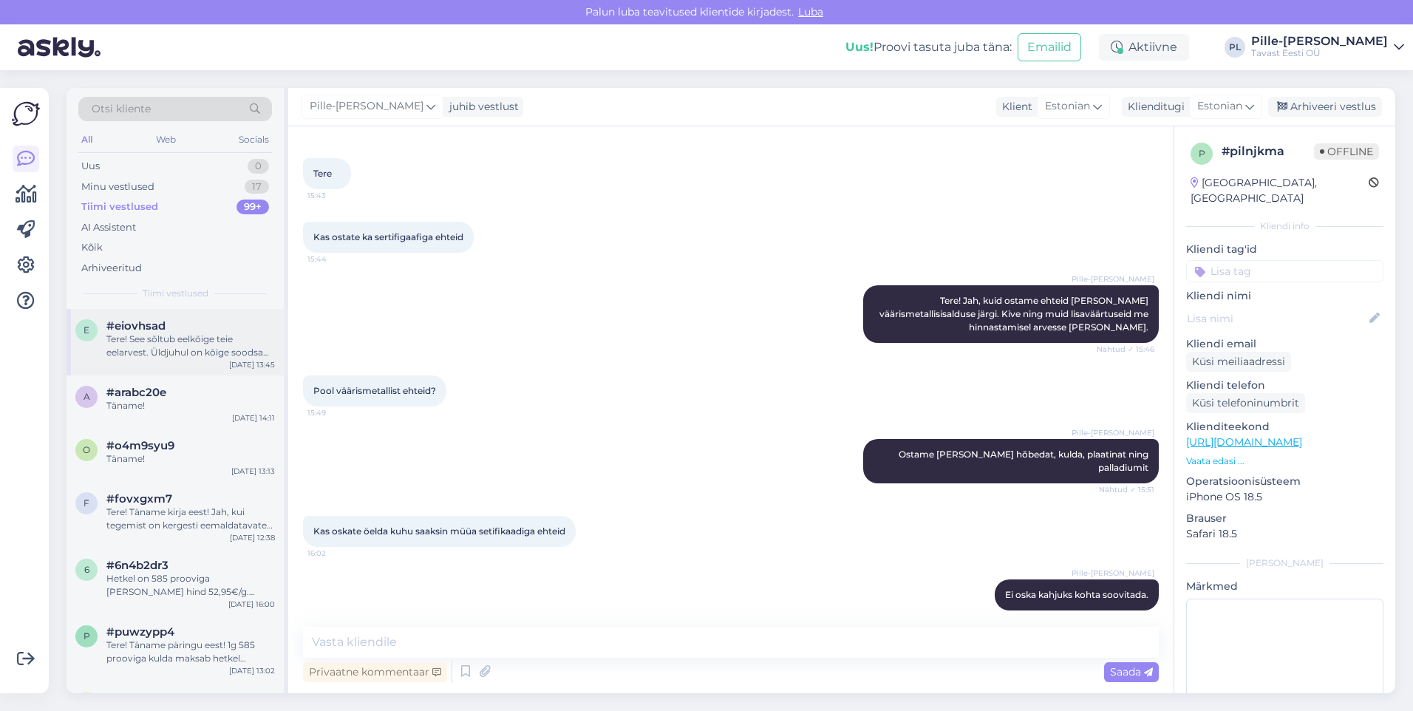
click at [153, 318] on div "e #eiovhsad Tere! See sõltub eelkõige teie eelarvest. Üldjuhul on kõige soodsam…" at bounding box center [175, 342] width 217 height 67
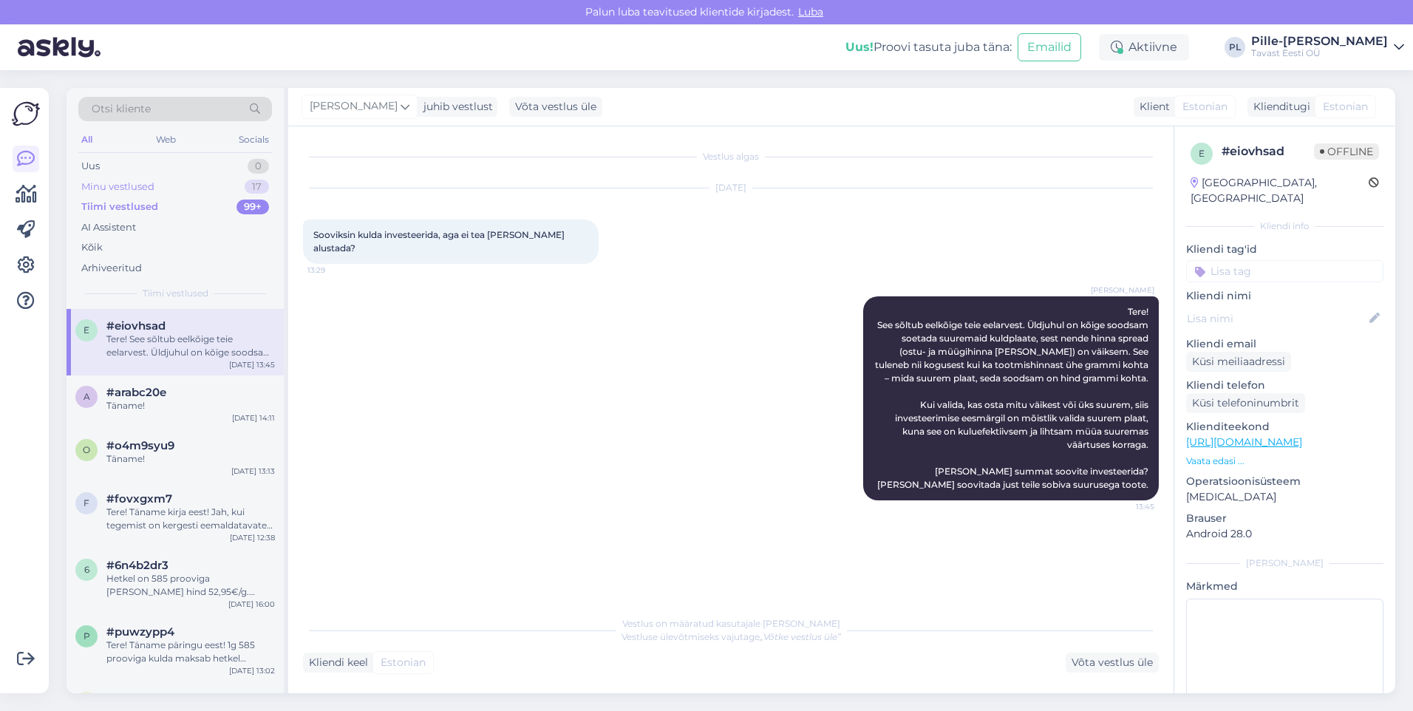
click at [133, 192] on div "Minu vestlused" at bounding box center [117, 187] width 73 height 15
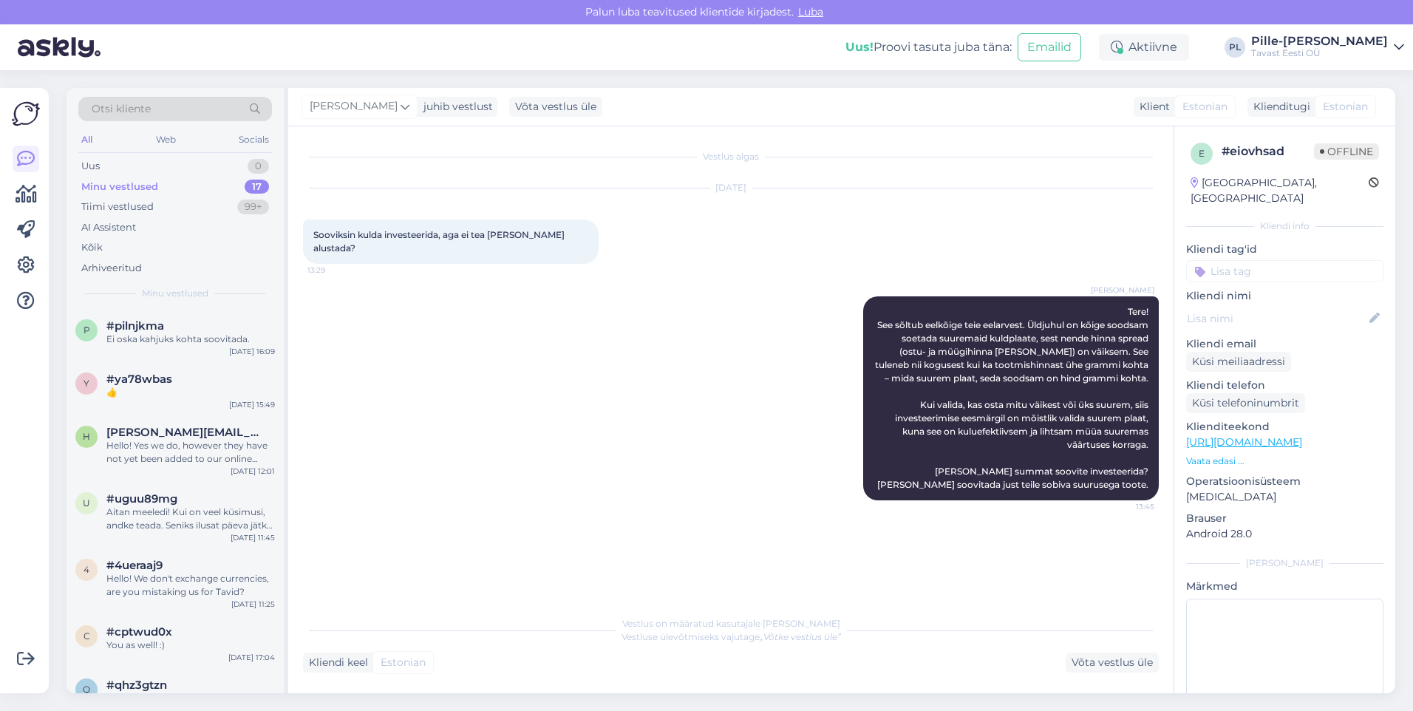
click at [190, 177] on div "Minu vestlused 17" at bounding box center [175, 187] width 194 height 21
click at [195, 163] on div "Uus 0" at bounding box center [175, 166] width 194 height 21
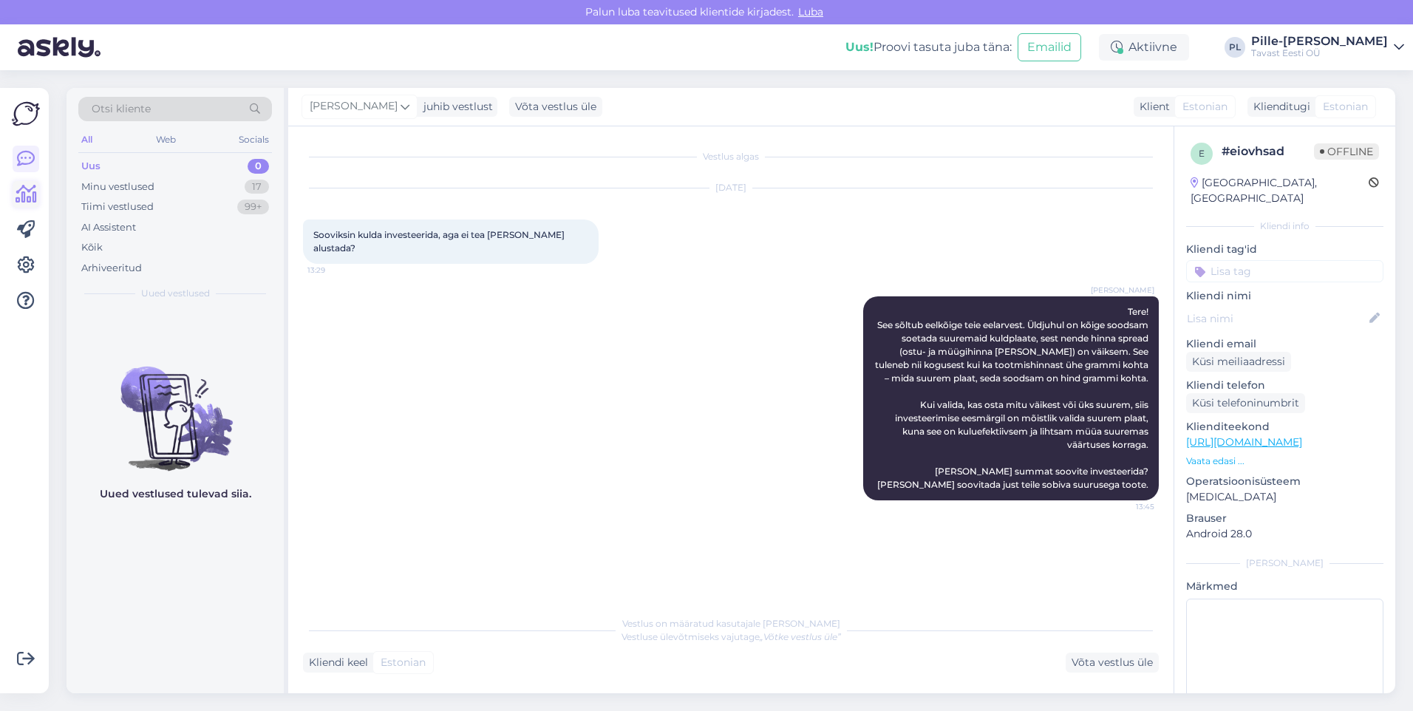
drag, startPoint x: 50, startPoint y: 191, endPoint x: 29, endPoint y: 197, distance: 22.0
click at [43, 194] on div "Võimalused Veendu, et Askly loob sulle väärtust. Sulge Ühenda FB ja IG sõnumid …" at bounding box center [29, 390] width 58 height 641
click at [29, 197] on icon at bounding box center [26, 195] width 21 height 18
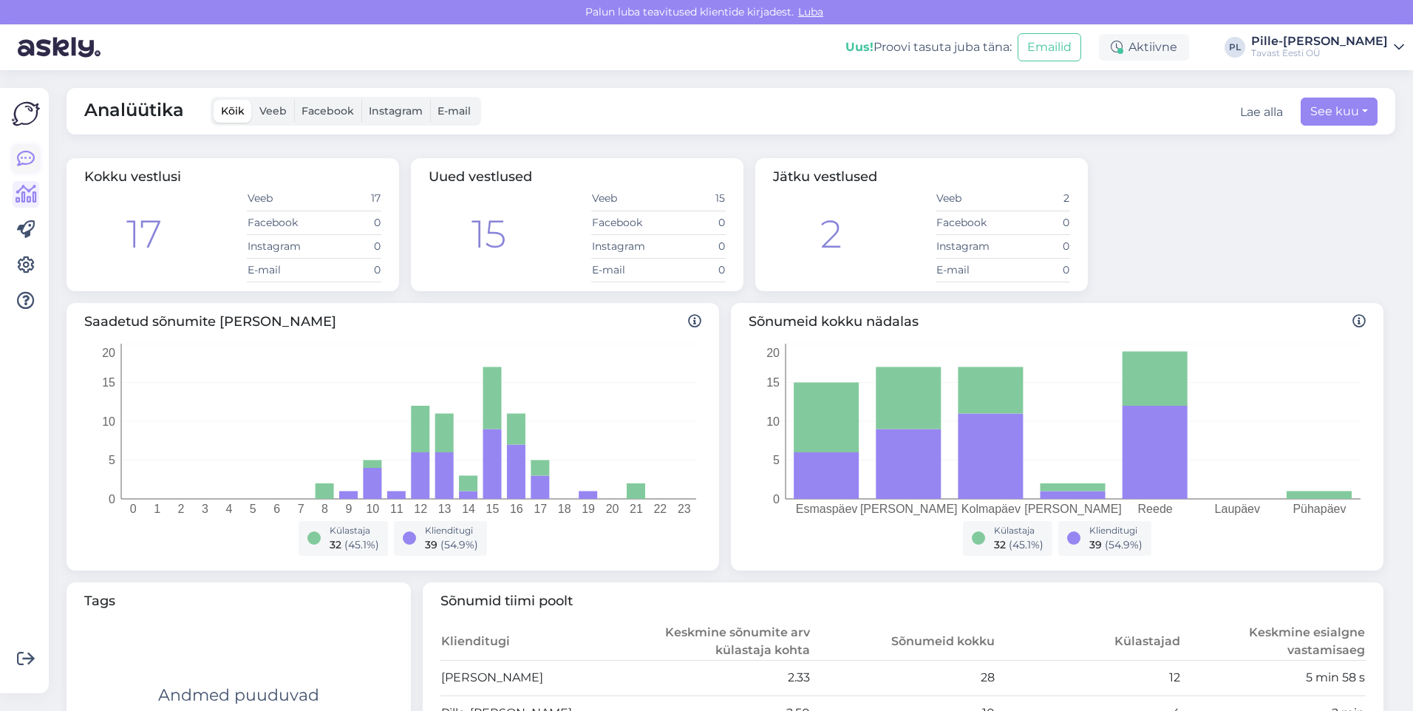
click at [27, 169] on link at bounding box center [26, 159] width 27 height 27
